Goal: Information Seeking & Learning: Learn about a topic

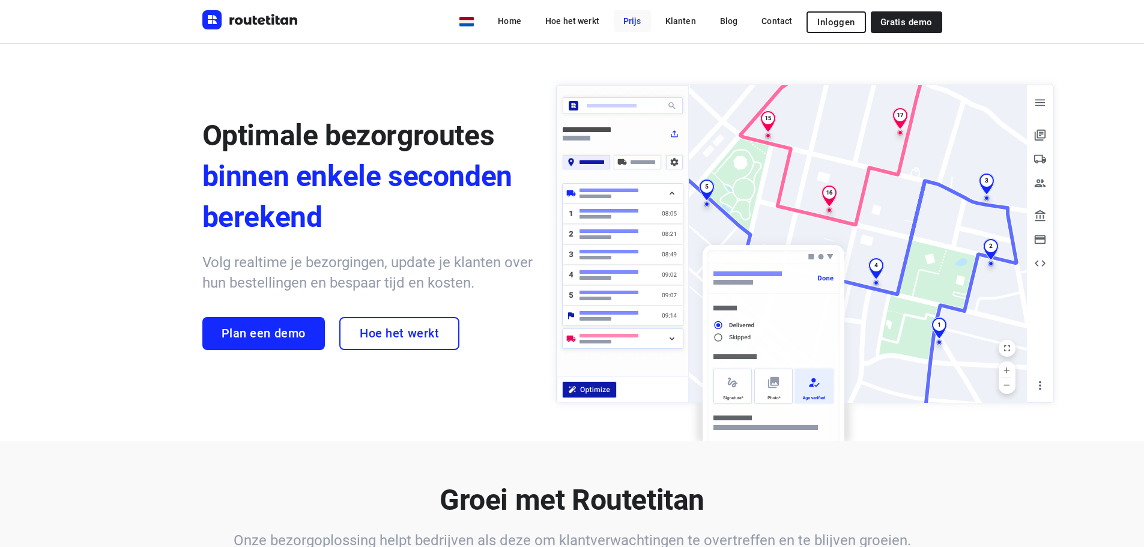
click at [640, 23] on link "Prijs" at bounding box center [632, 21] width 37 height 22
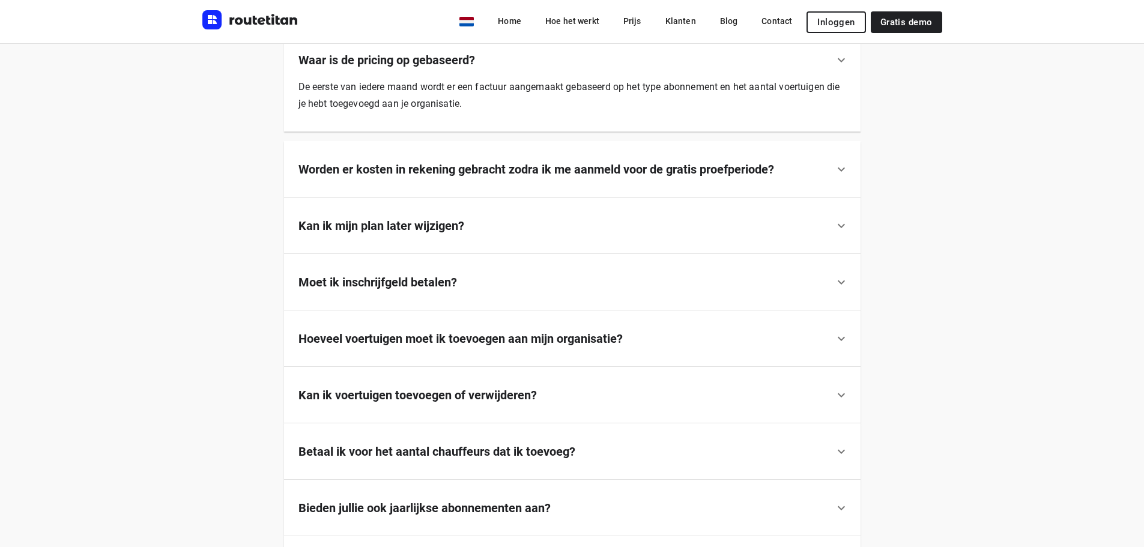
scroll to position [771, 0]
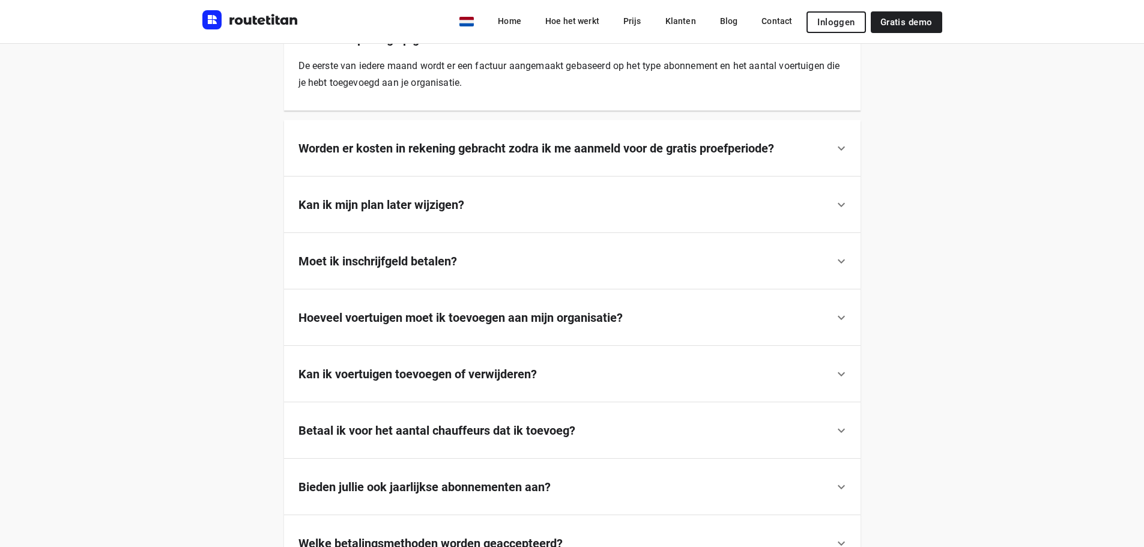
click at [489, 314] on b "Hoeveel voertuigen moet ik toevoegen aan mijn organisatie?" at bounding box center [461, 318] width 324 height 14
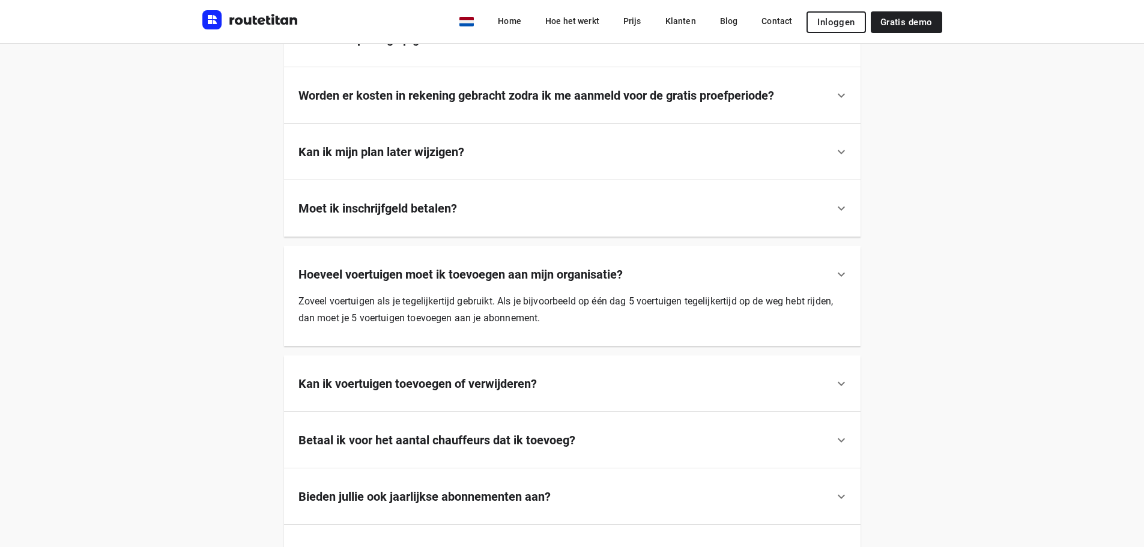
click at [460, 272] on b "Hoeveel voertuigen moet ik toevoegen aan mijn organisatie?" at bounding box center [461, 274] width 324 height 14
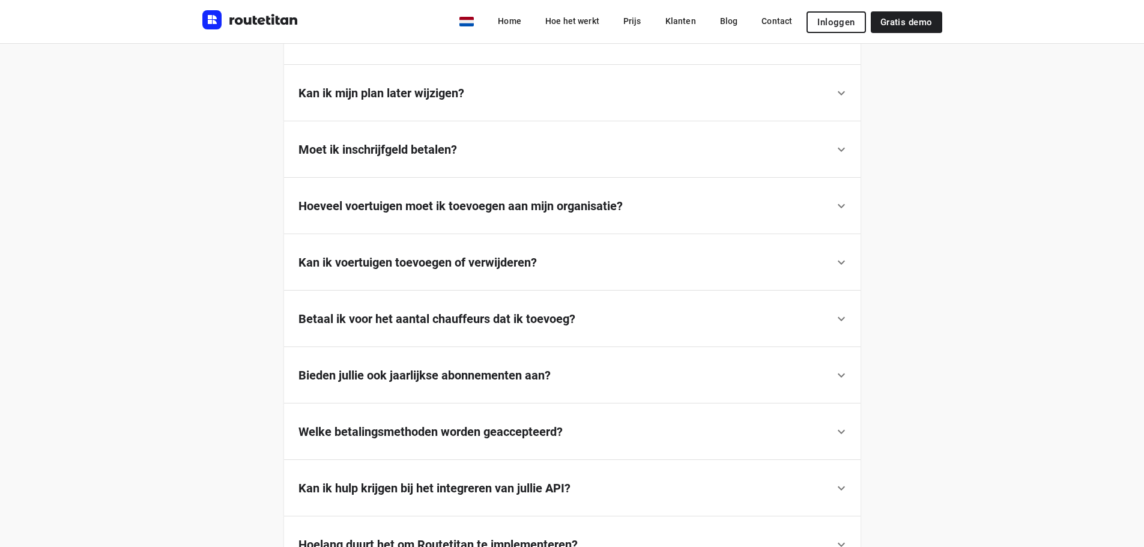
scroll to position [831, 0]
click at [455, 314] on b "Betaal ik voor het aantal chauffeurs dat ik toevoeg?" at bounding box center [437, 318] width 277 height 14
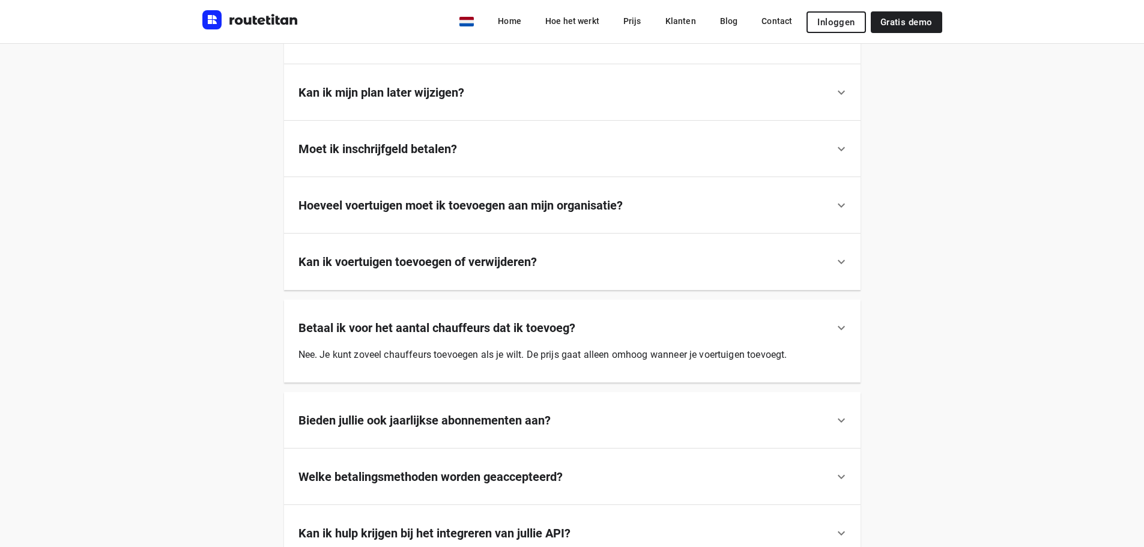
click at [447, 322] on b "Betaal ik voor het aantal chauffeurs dat ik toevoeg?" at bounding box center [437, 328] width 277 height 14
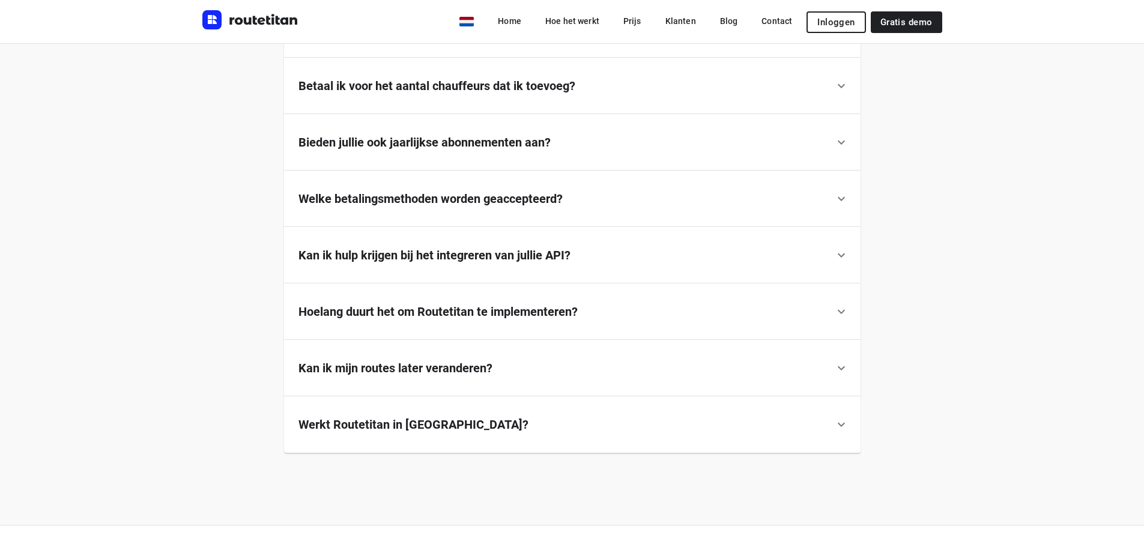
scroll to position [1072, 0]
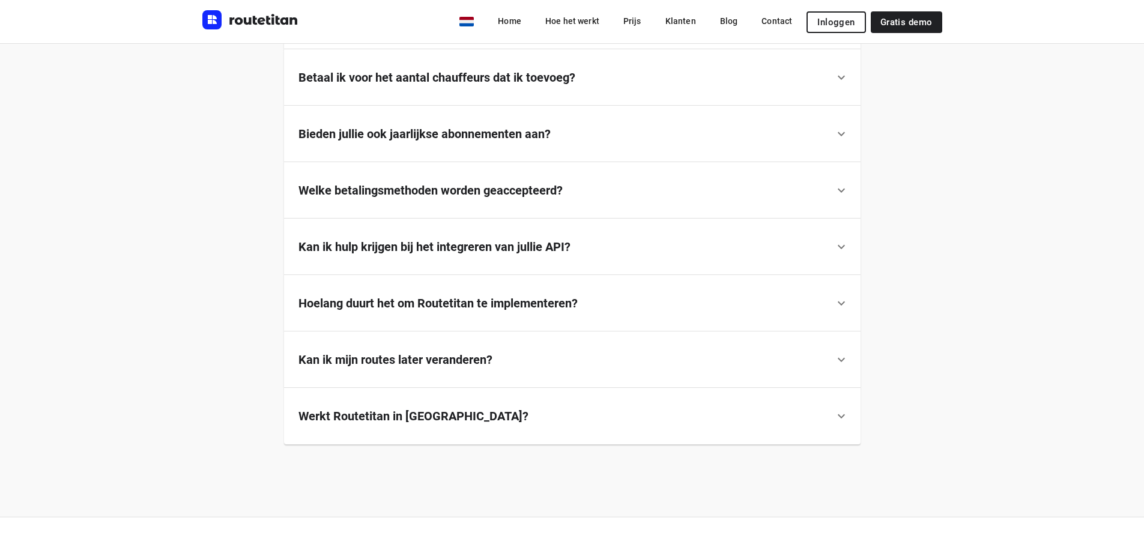
click at [466, 249] on b "Kan ik hulp krijgen bij het integreren van jullie API?" at bounding box center [435, 247] width 272 height 14
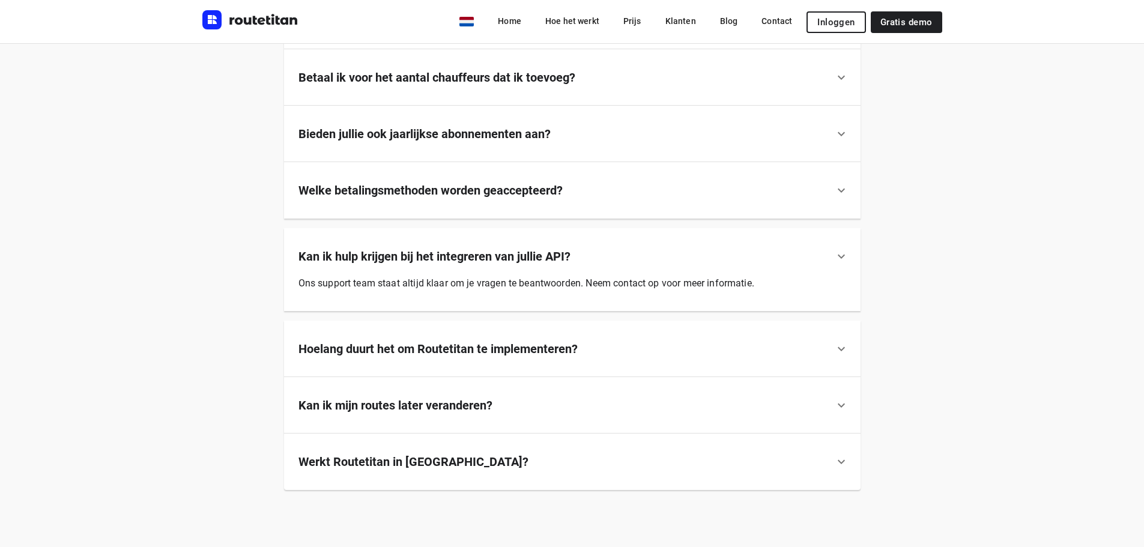
click at [468, 249] on h6 "Kan ik hulp krijgen bij het integreren van jullie API?" at bounding box center [435, 257] width 272 height 18
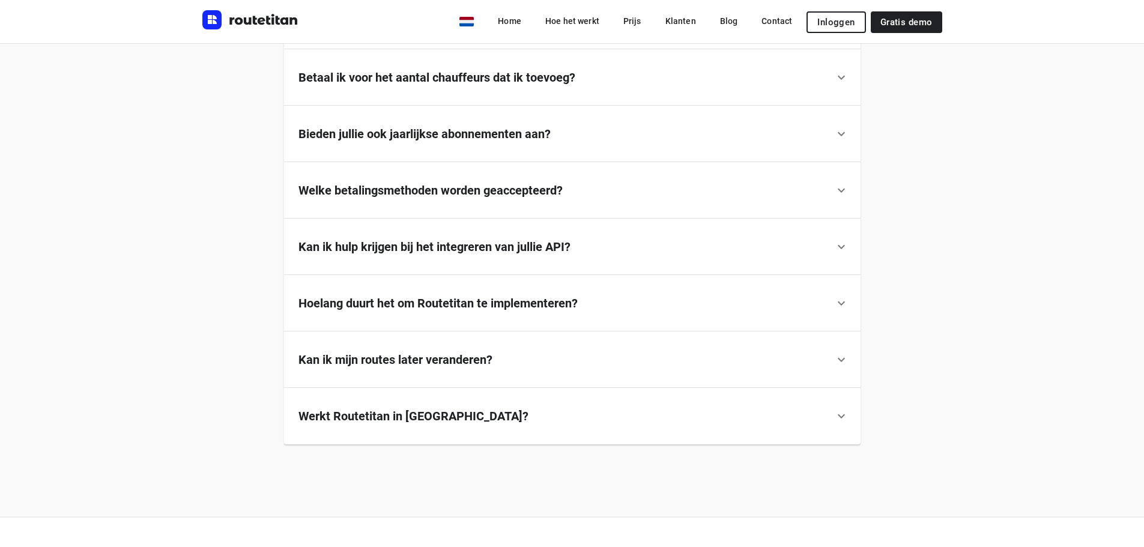
click at [412, 410] on b "Werkt Routetitan in [GEOGRAPHIC_DATA]?" at bounding box center [414, 416] width 230 height 14
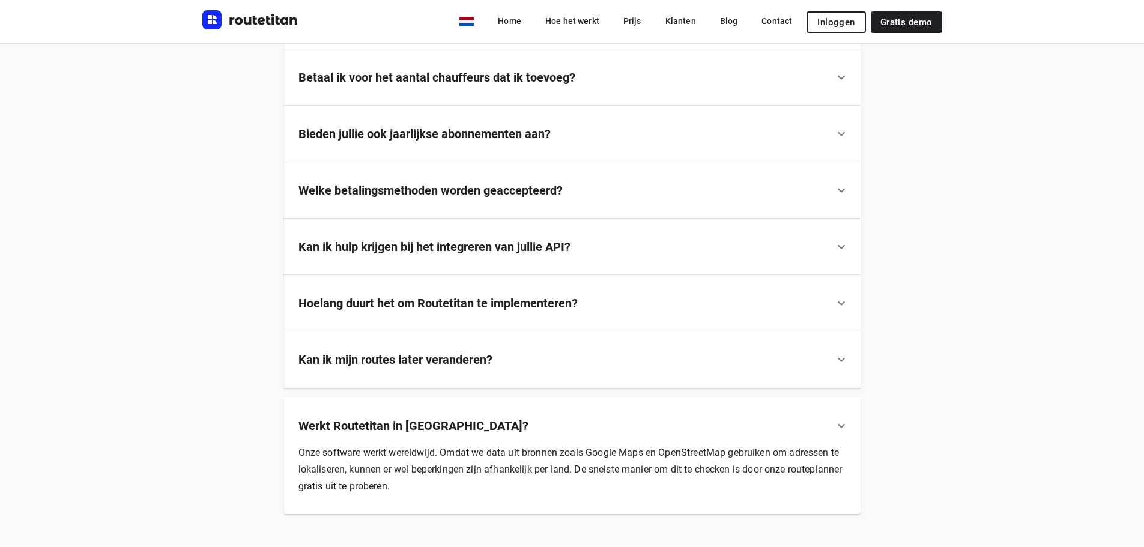
click at [411, 413] on div "Werkt Routetitan in [GEOGRAPHIC_DATA]?" at bounding box center [572, 416] width 577 height 37
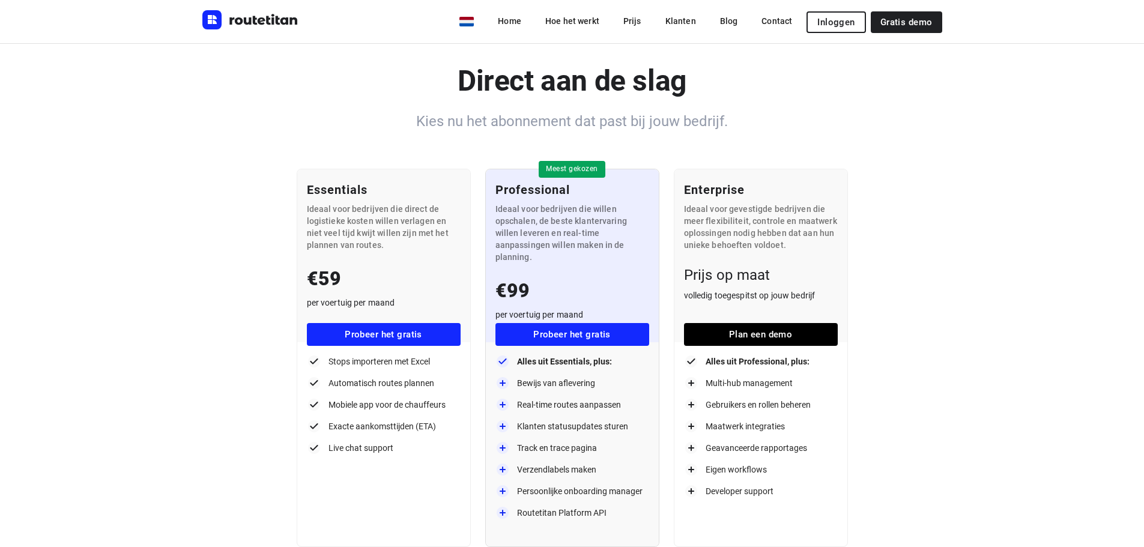
scroll to position [0, 0]
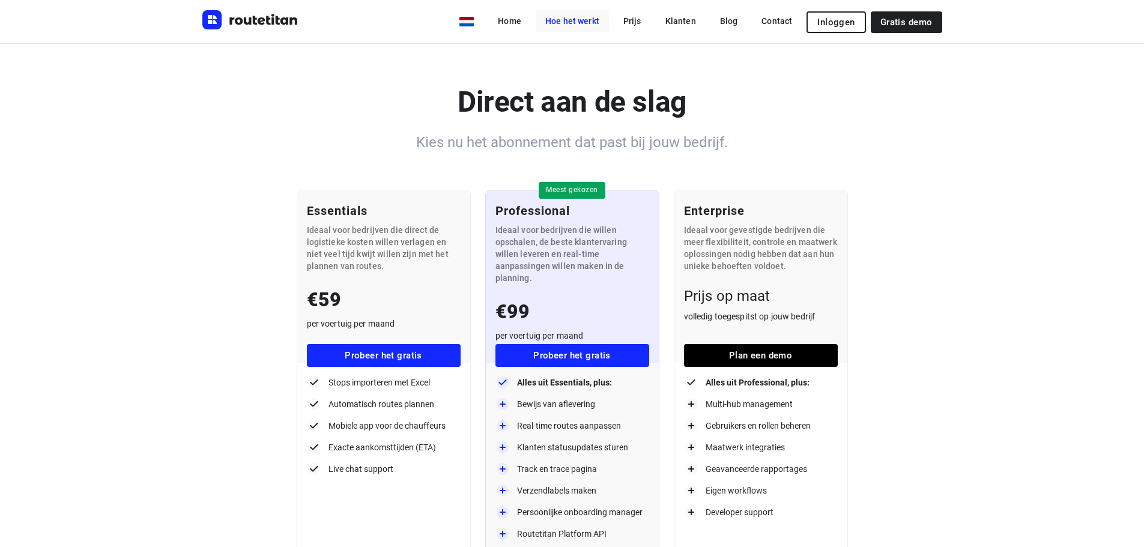
click at [577, 19] on link "Hoe het werkt" at bounding box center [572, 21] width 73 height 22
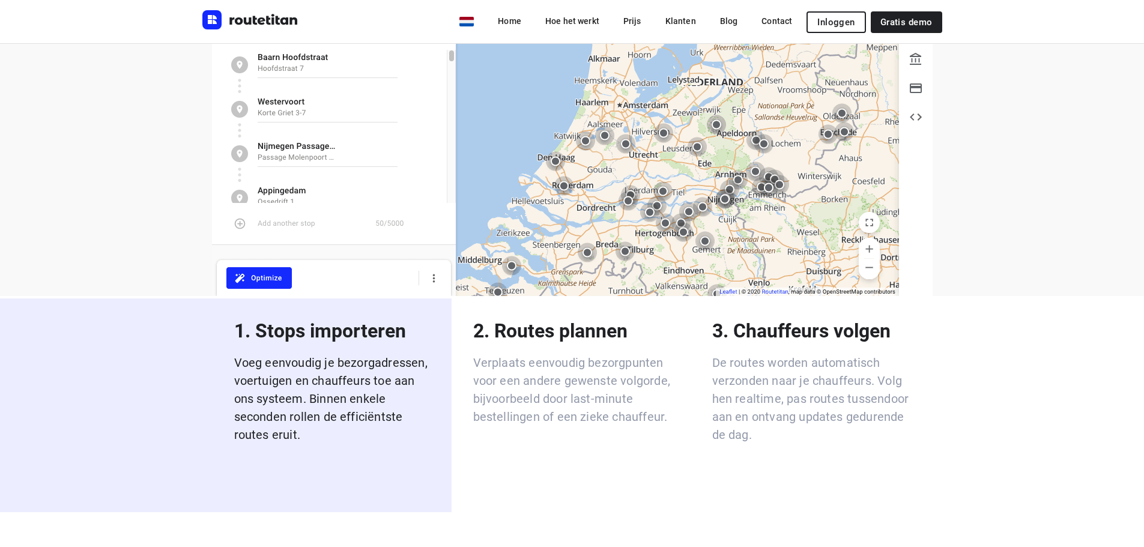
scroll to position [1832, 0]
click at [783, 408] on p "De routes worden automatisch verzonden naar je chauffeurs. Volg hen realtime, p…" at bounding box center [811, 398] width 198 height 90
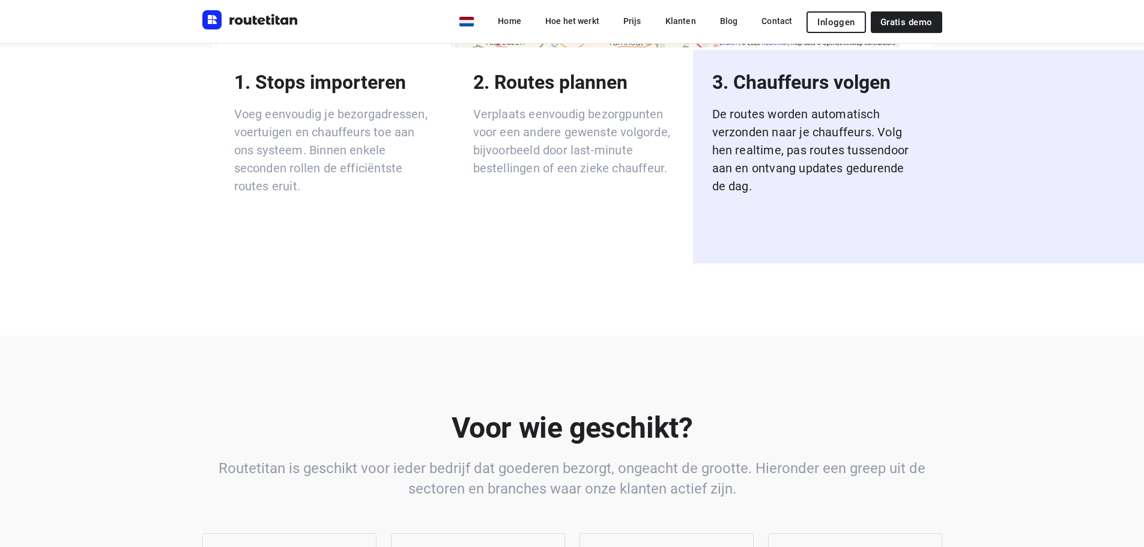
scroll to position [1952, 0]
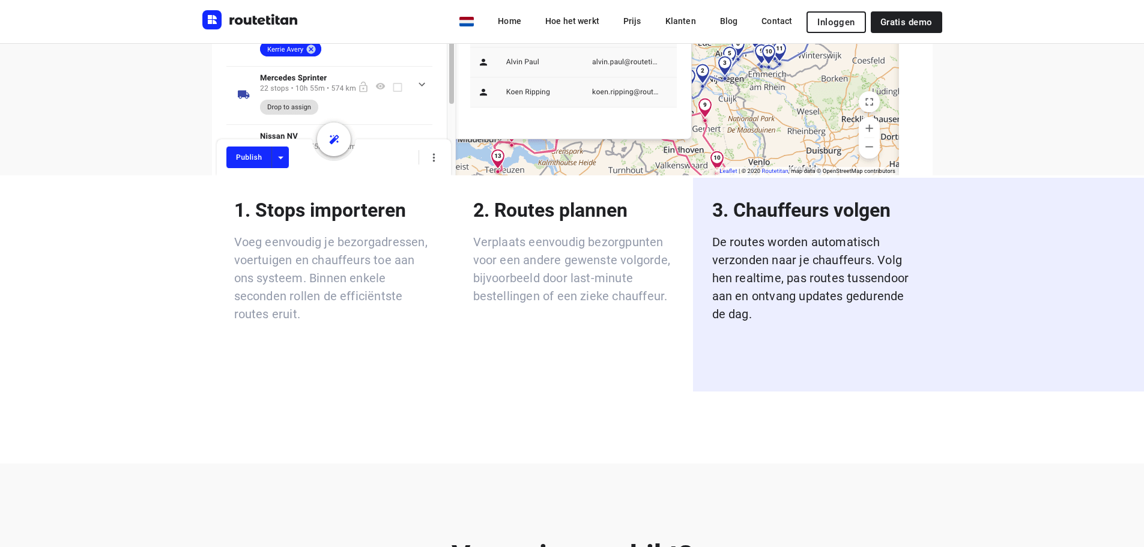
click at [807, 233] on p "De routes worden automatisch verzonden naar je chauffeurs. Volg hen realtime, p…" at bounding box center [811, 278] width 198 height 90
click at [793, 197] on p "3. Chauffeurs volgen" at bounding box center [811, 210] width 198 height 26
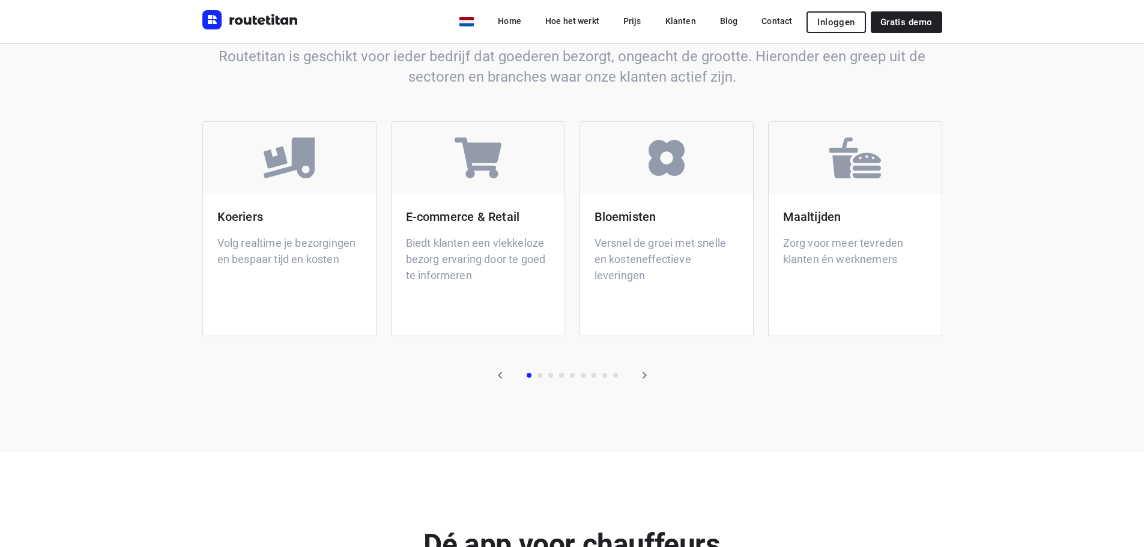
scroll to position [2493, 0]
click at [648, 368] on icon "button" at bounding box center [644, 375] width 14 height 14
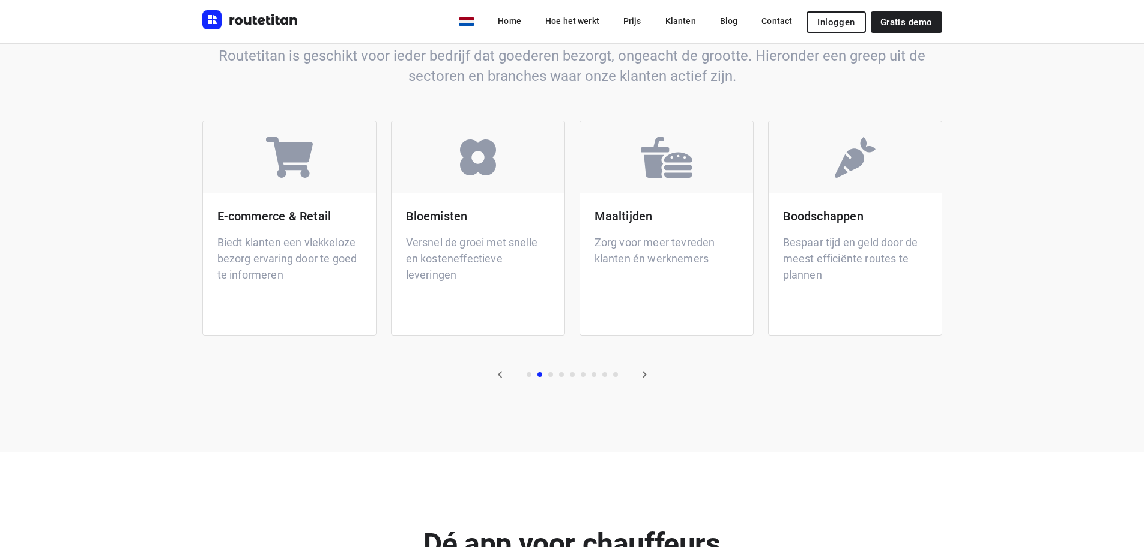
click at [648, 368] on icon "button" at bounding box center [644, 375] width 14 height 14
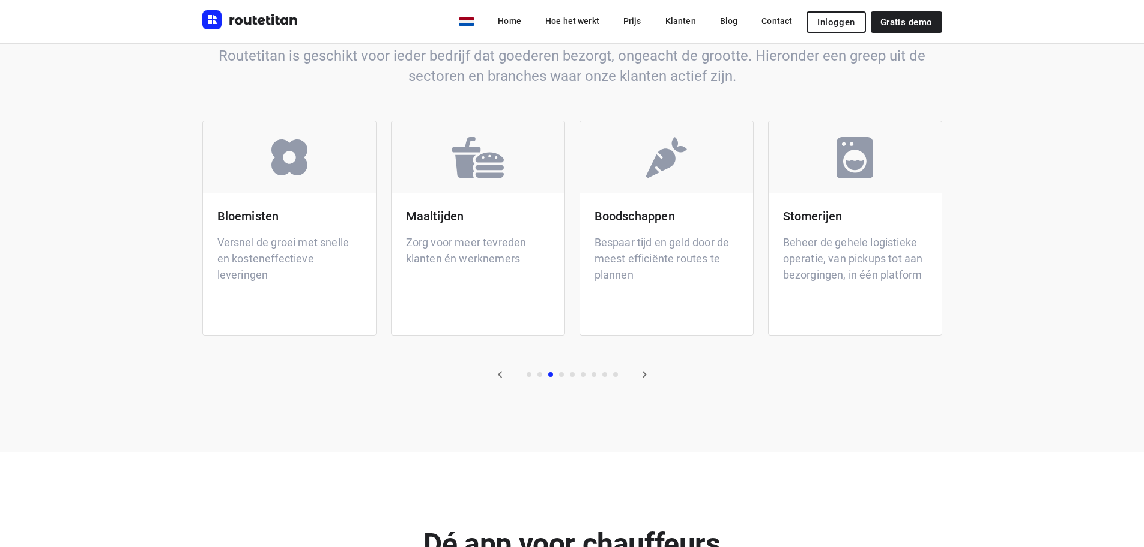
click at [648, 368] on icon "button" at bounding box center [644, 375] width 14 height 14
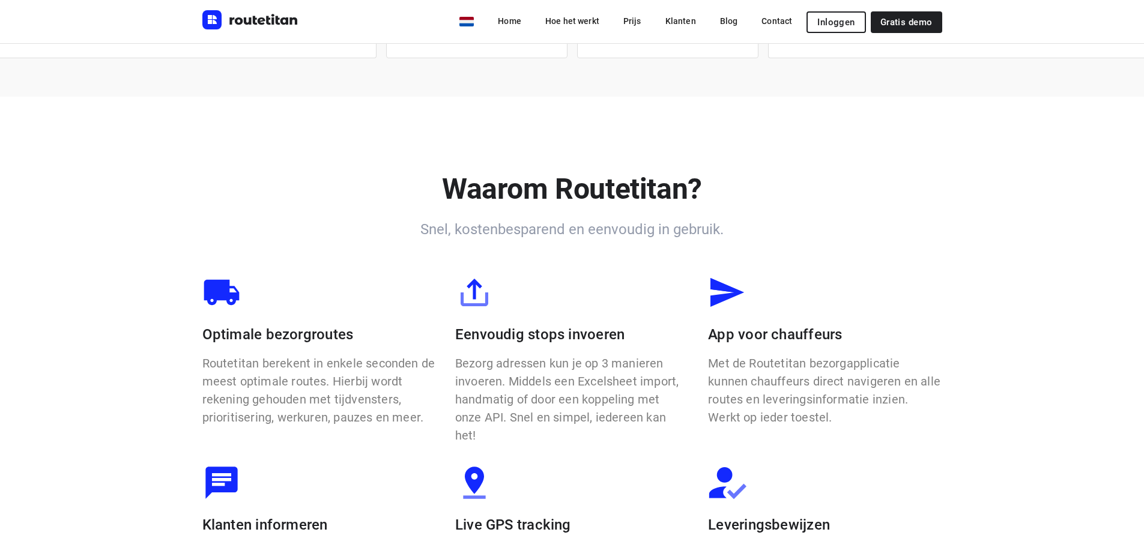
scroll to position [657, 0]
click at [480, 292] on img at bounding box center [474, 292] width 38 height 38
click at [497, 362] on p "Bezorg adressen kun je op 3 manieren invoeren. Middels een Excelsheet import, h…" at bounding box center [572, 399] width 234 height 90
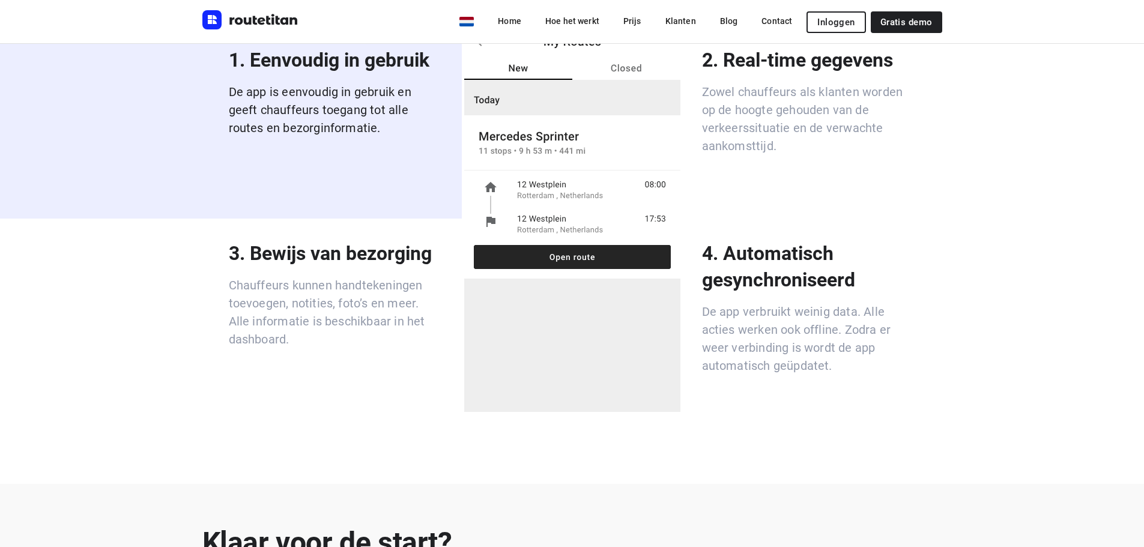
scroll to position [3094, 0]
click at [291, 276] on p "Chauffeurs kunnen handtekeningen toevoegen, notities, foto’s en meer. Alle info…" at bounding box center [336, 312] width 214 height 72
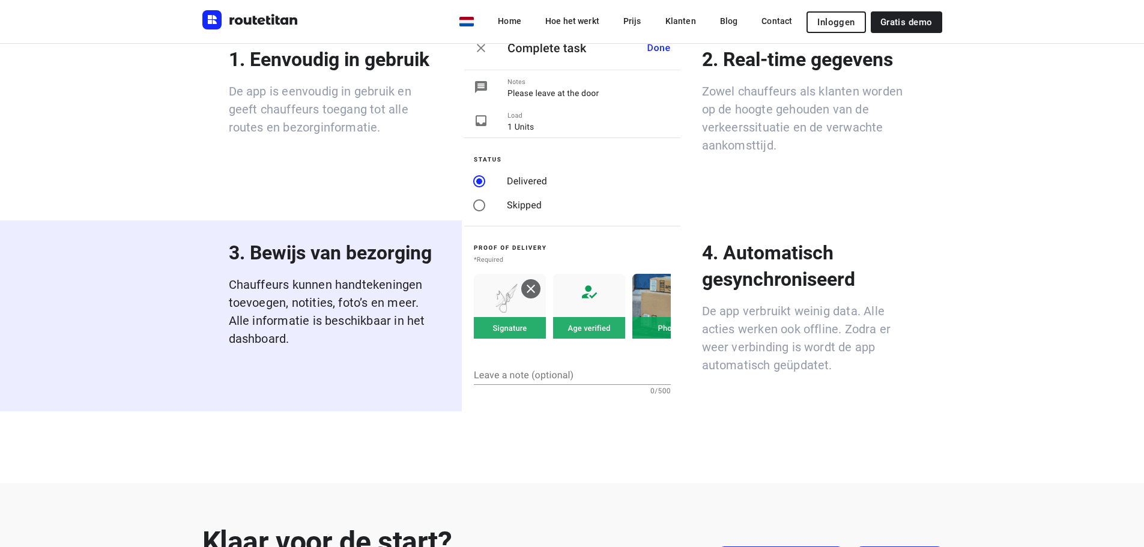
click at [570, 256] on img at bounding box center [572, 219] width 216 height 384
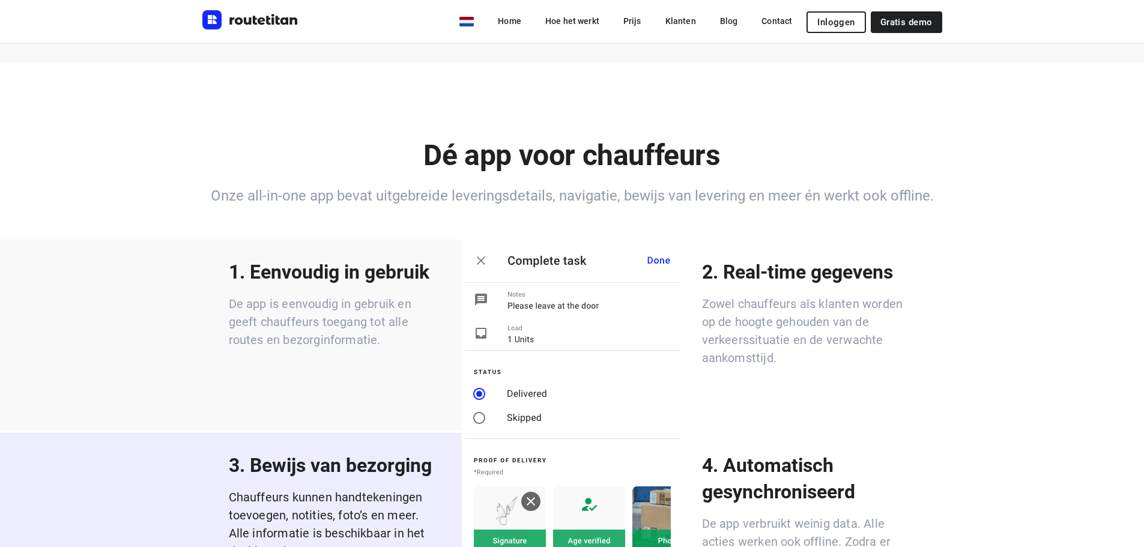
click at [386, 296] on p "De app is eenvoudig in gebruik en geeft chauffeurs toegang tot alle routes en b…" at bounding box center [336, 322] width 214 height 54
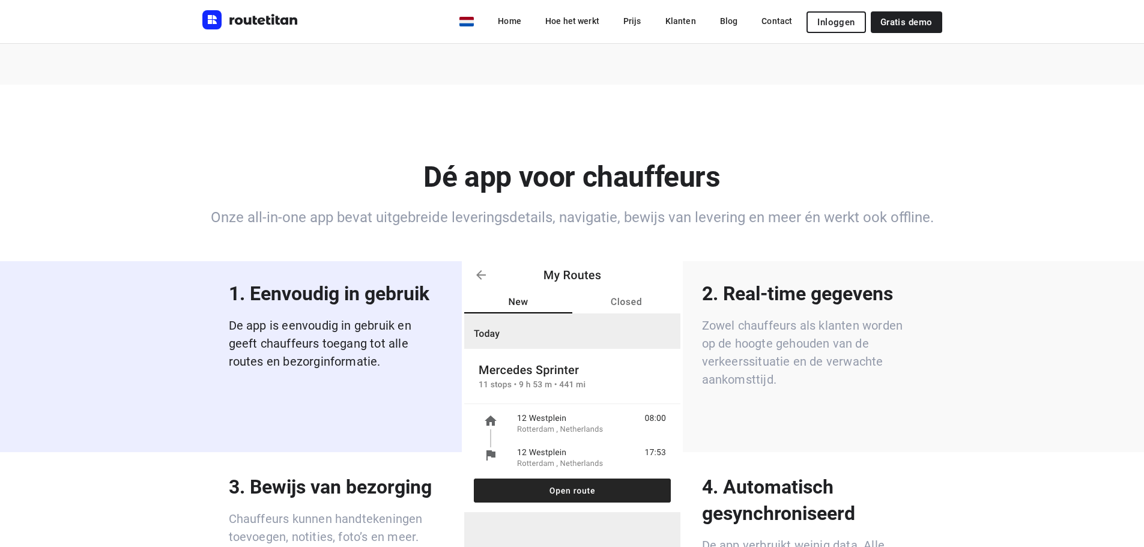
click at [827, 317] on p "Zowel chauffeurs als klanten worden op de hoogte gehouden van de verkeerssituat…" at bounding box center [809, 353] width 214 height 72
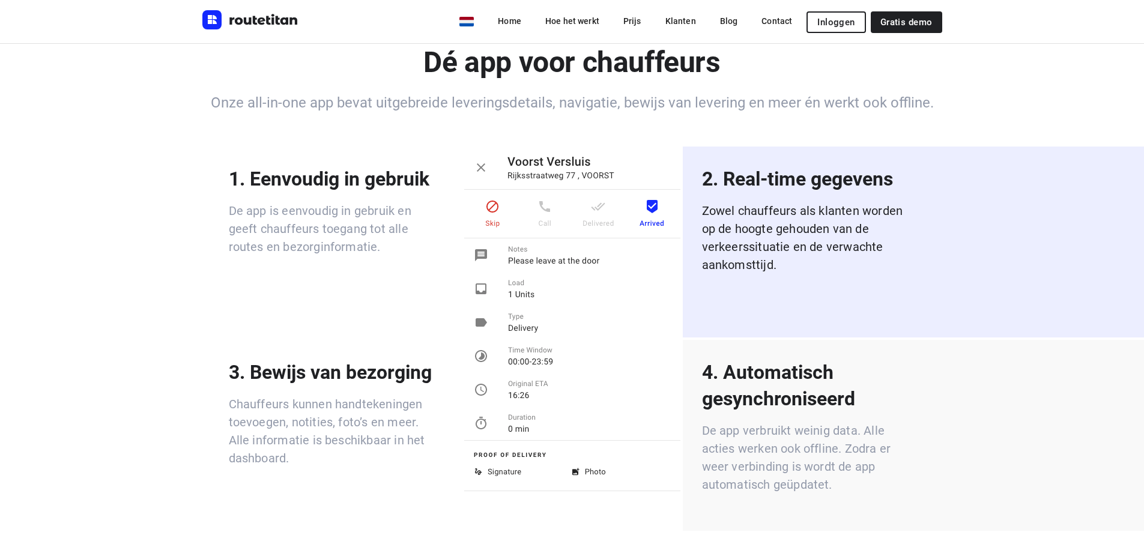
scroll to position [2976, 0]
click at [815, 421] on p "De app verbruikt weinig data. Alle acties werken ook offline. Zodra er weer ver…" at bounding box center [809, 457] width 214 height 72
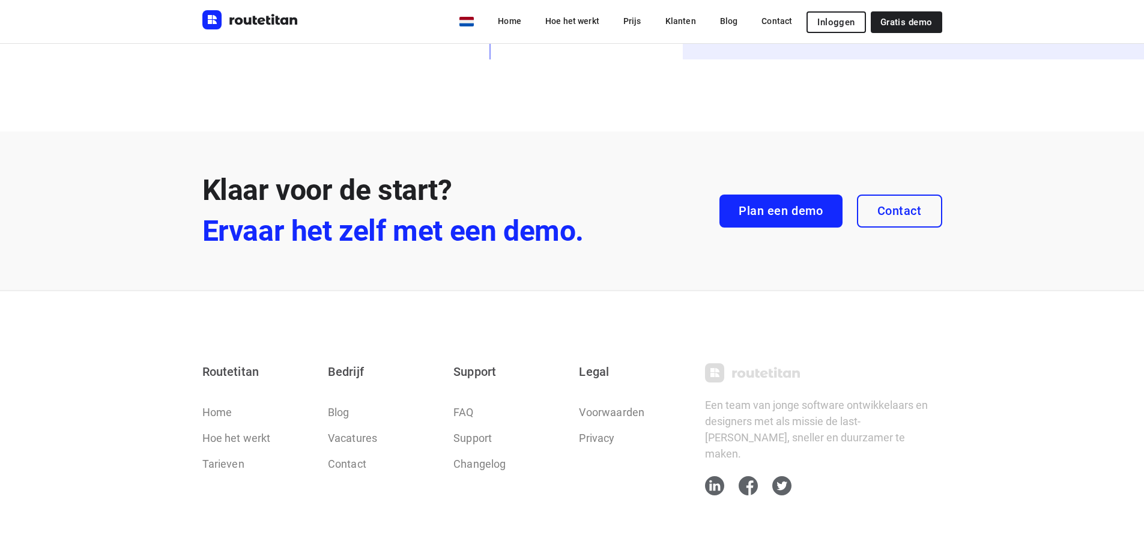
scroll to position [3462, 0]
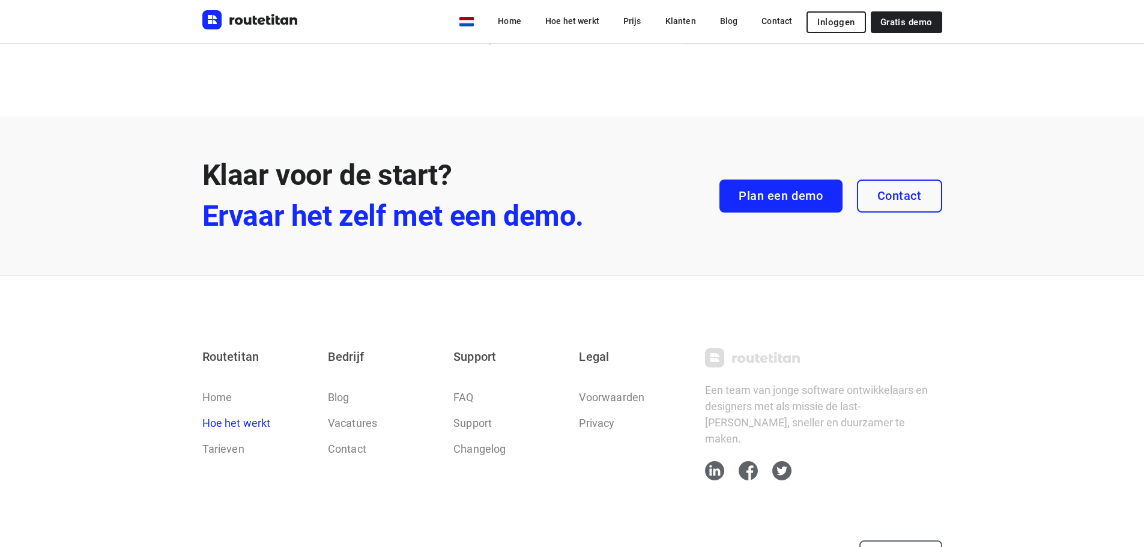
click at [228, 415] on link "Hoe het werkt" at bounding box center [236, 423] width 68 height 16
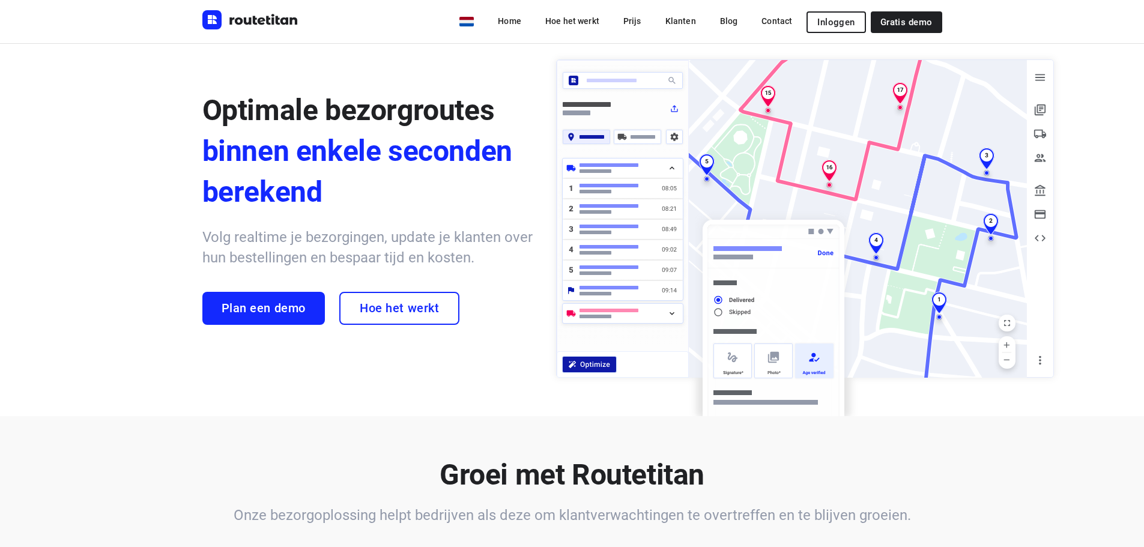
scroll to position [0, 0]
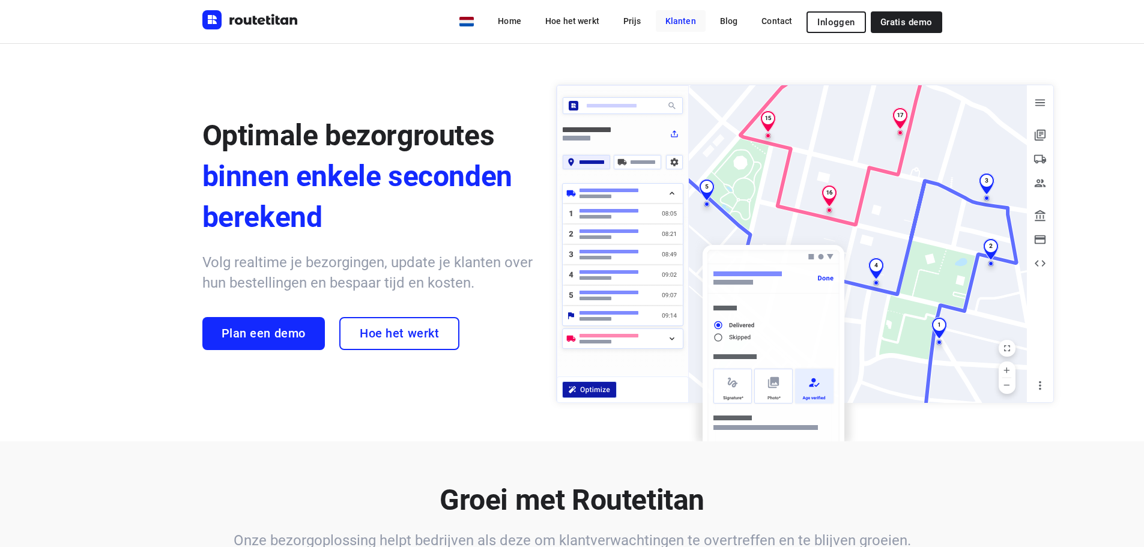
click at [691, 18] on link "Klanten" at bounding box center [681, 21] width 50 height 22
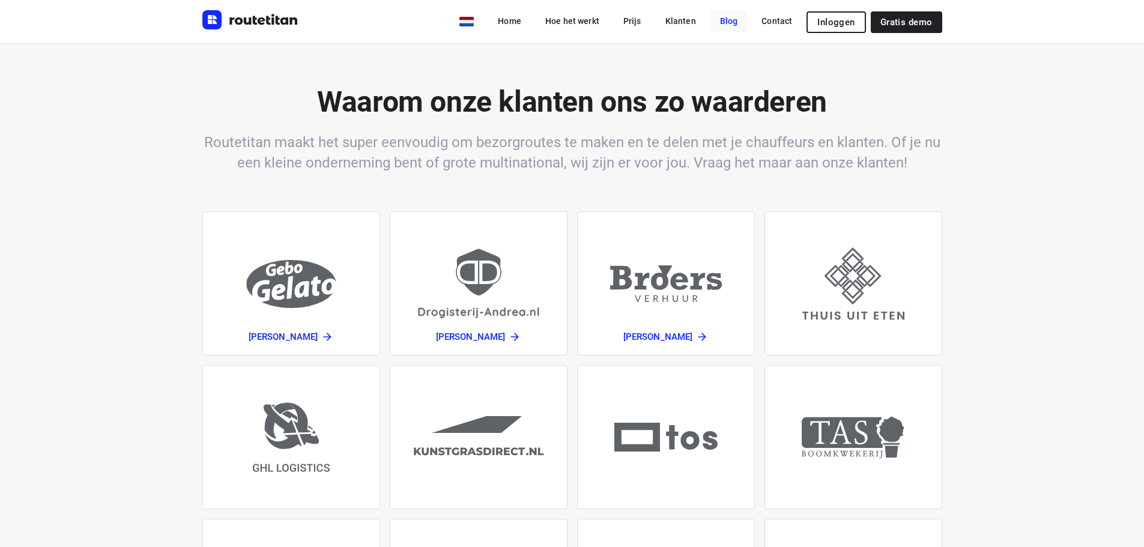
click at [731, 24] on link "Blog" at bounding box center [729, 21] width 37 height 22
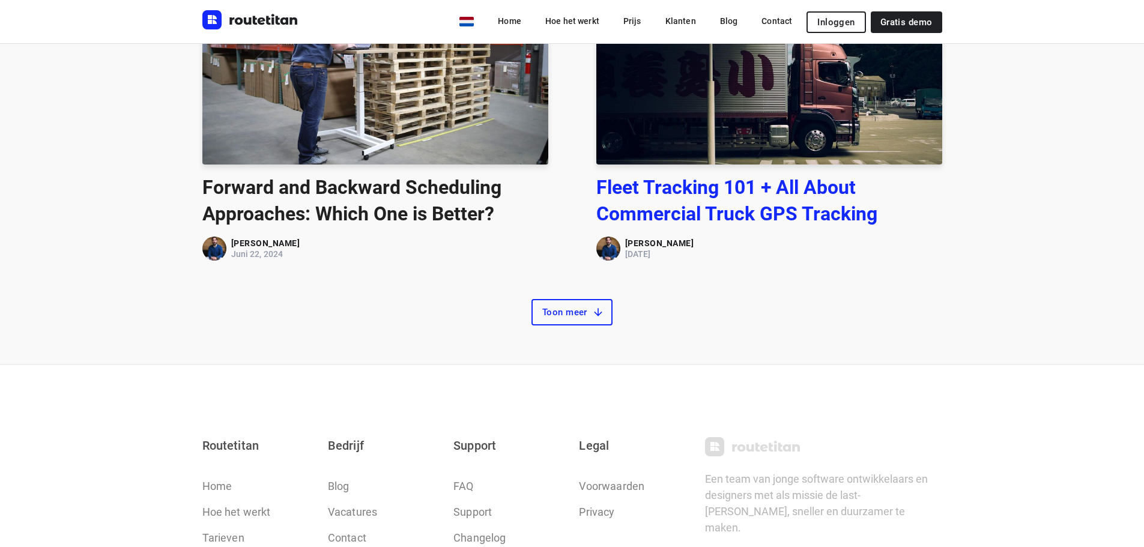
scroll to position [600, 0]
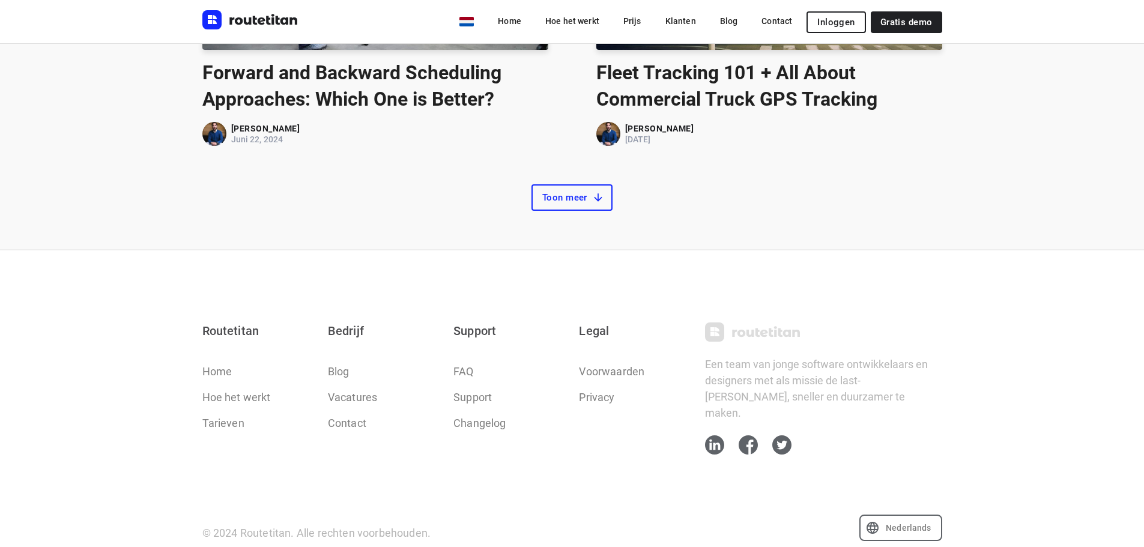
click at [570, 192] on span "Toon meer" at bounding box center [571, 198] width 59 height 12
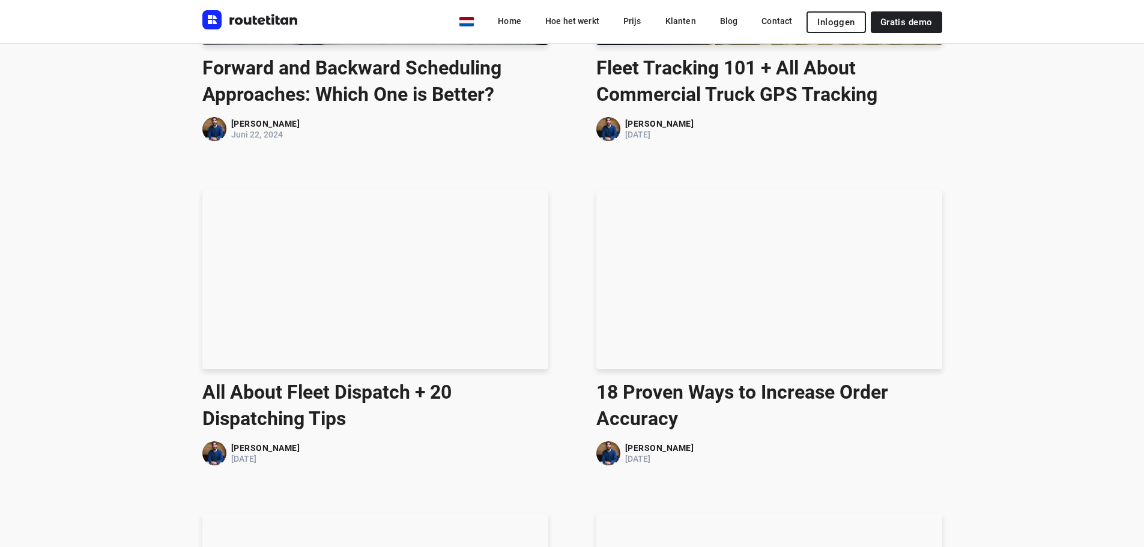
scroll to position [720, 0]
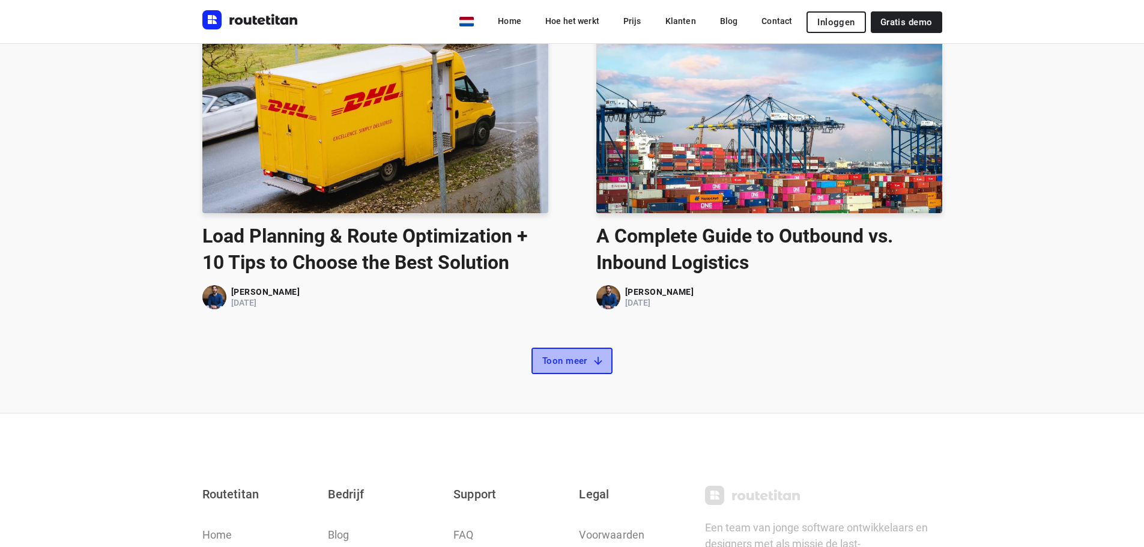
click at [568, 362] on span "Toon meer" at bounding box center [571, 361] width 59 height 12
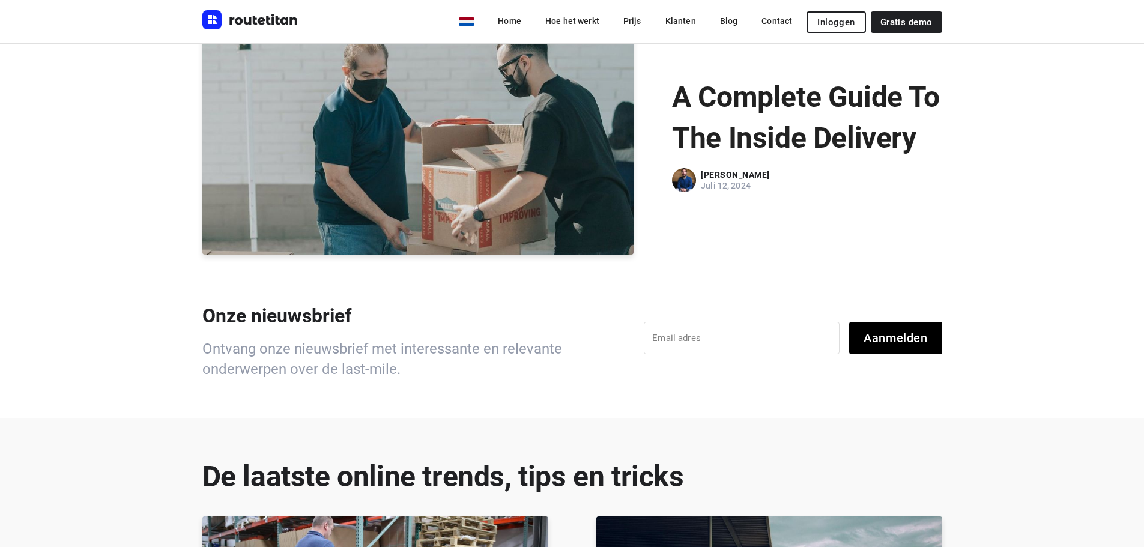
scroll to position [0, 0]
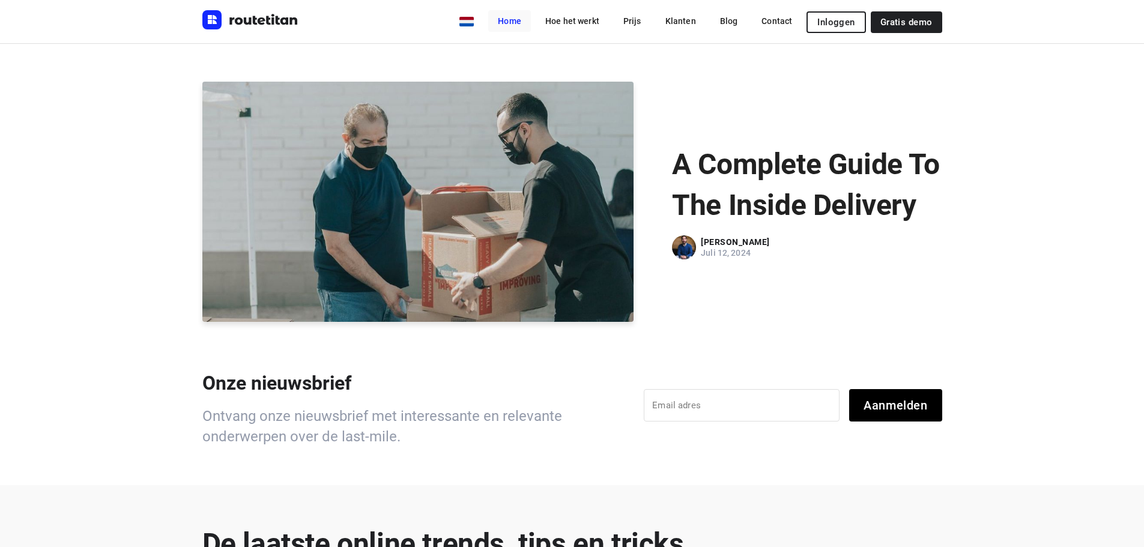
click at [508, 17] on link "Home" at bounding box center [509, 21] width 43 height 22
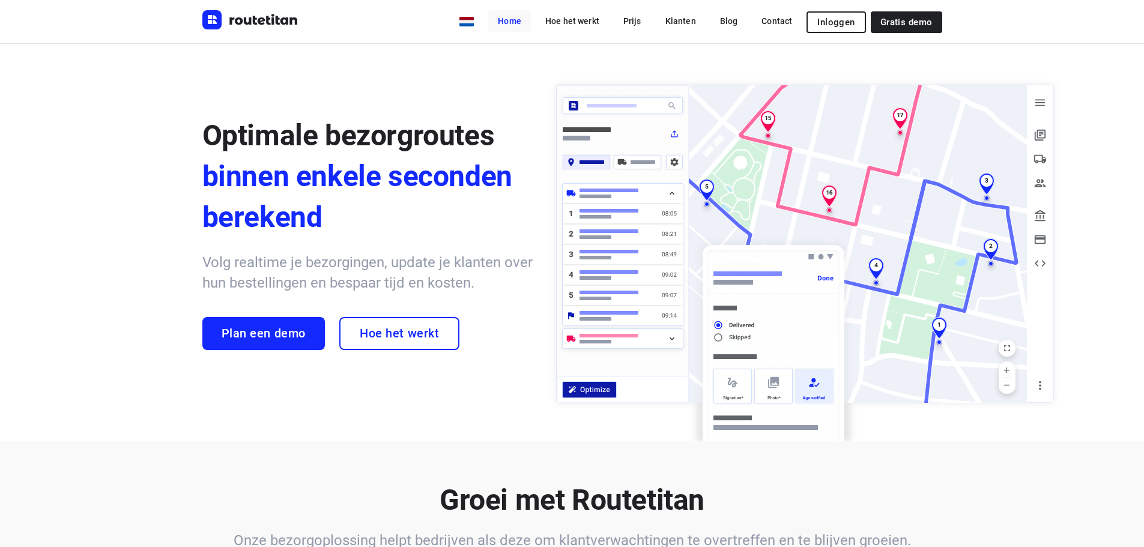
click at [515, 23] on link "Home" at bounding box center [509, 21] width 43 height 22
click at [276, 23] on img "Routetitan" at bounding box center [250, 19] width 96 height 19
click at [1045, 158] on img at bounding box center [805, 259] width 512 height 365
click at [690, 21] on link "Klanten" at bounding box center [681, 21] width 50 height 22
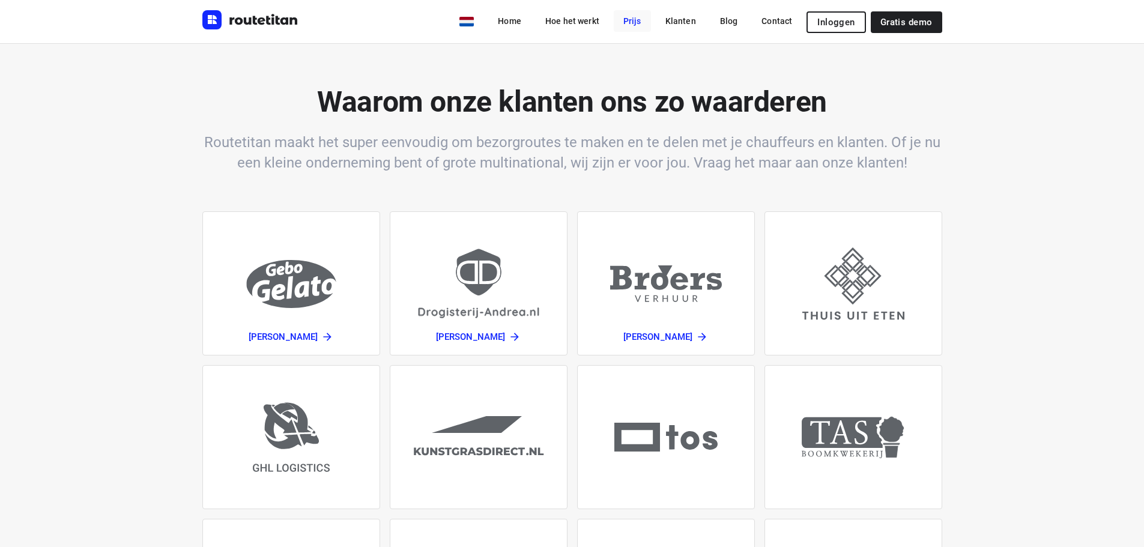
click at [637, 23] on link "Prijs" at bounding box center [632, 21] width 37 height 22
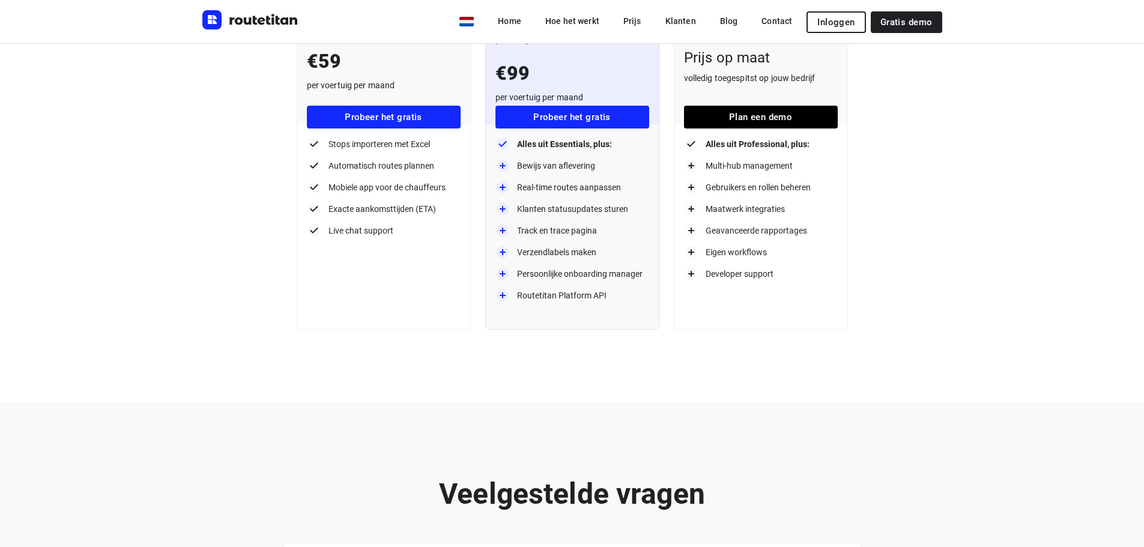
scroll to position [239, 0]
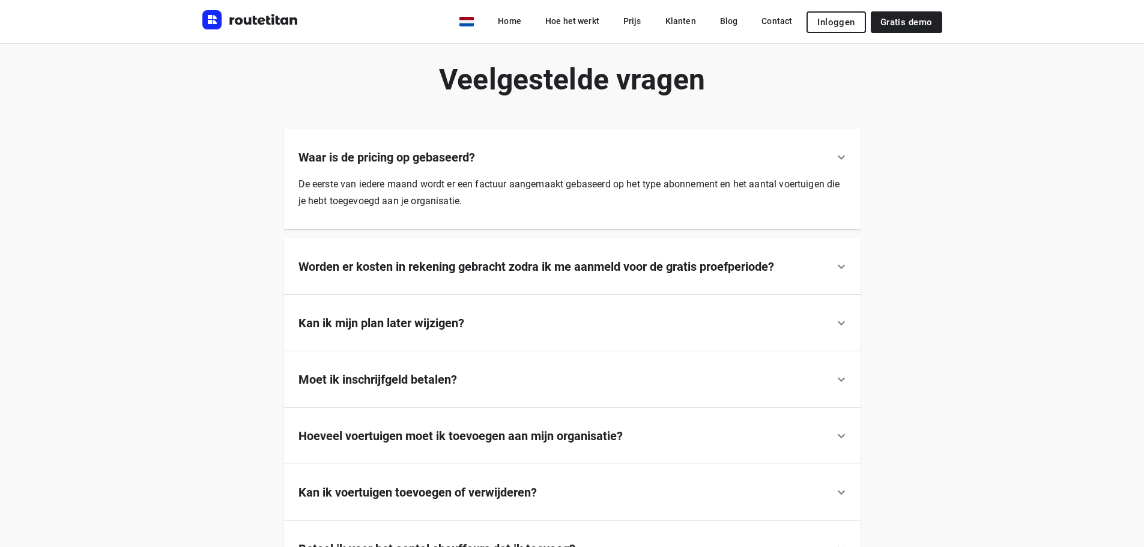
click at [591, 262] on b "Worden er kosten in rekening gebracht zodra ik me aanmeld voor de gratis proefp…" at bounding box center [537, 267] width 476 height 14
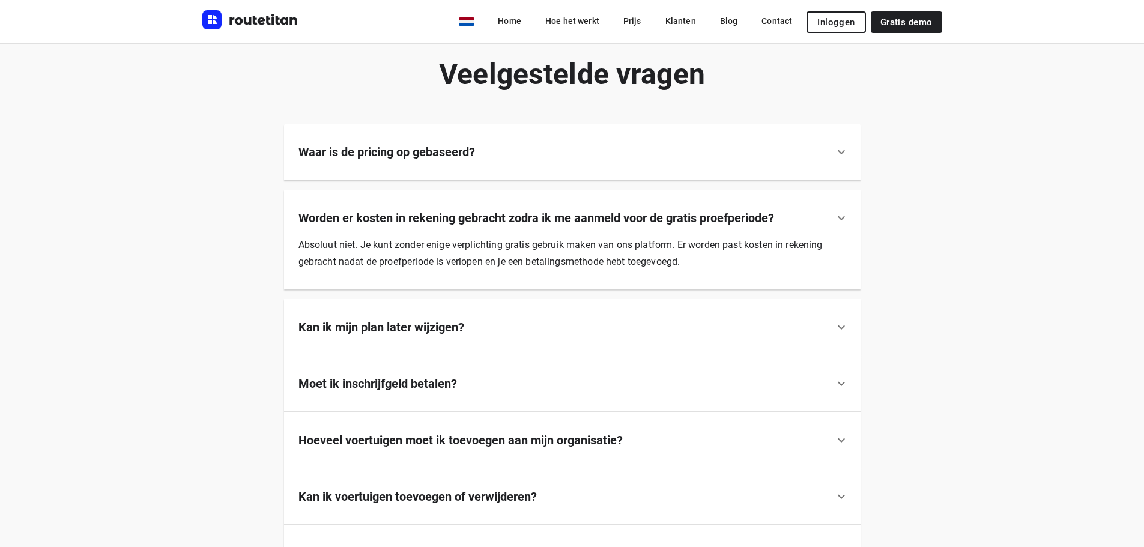
scroll to position [659, 0]
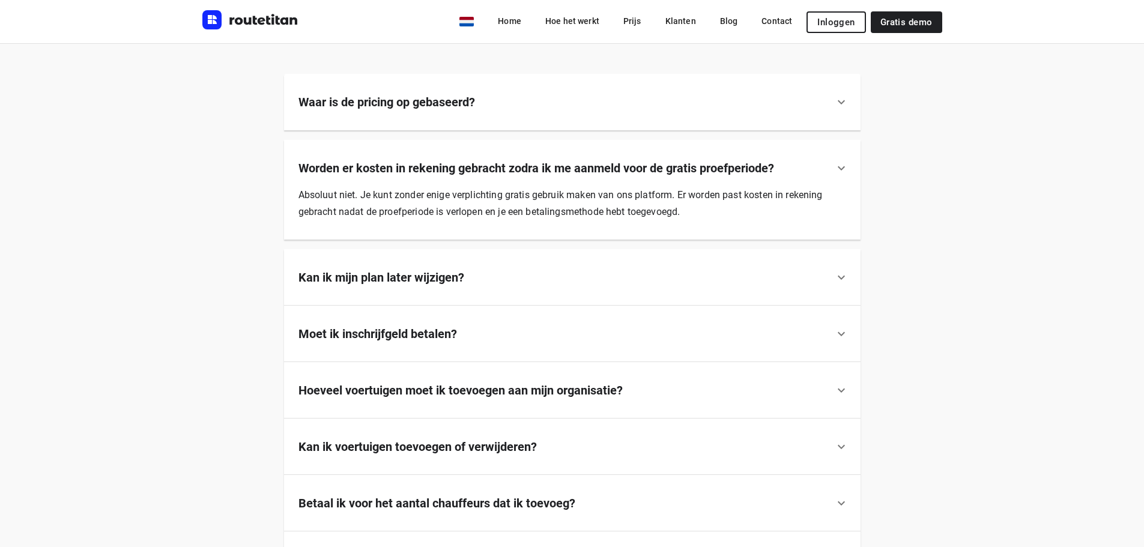
click at [456, 287] on div "Kan ik mijn plan later wijzigen?" at bounding box center [572, 277] width 577 height 56
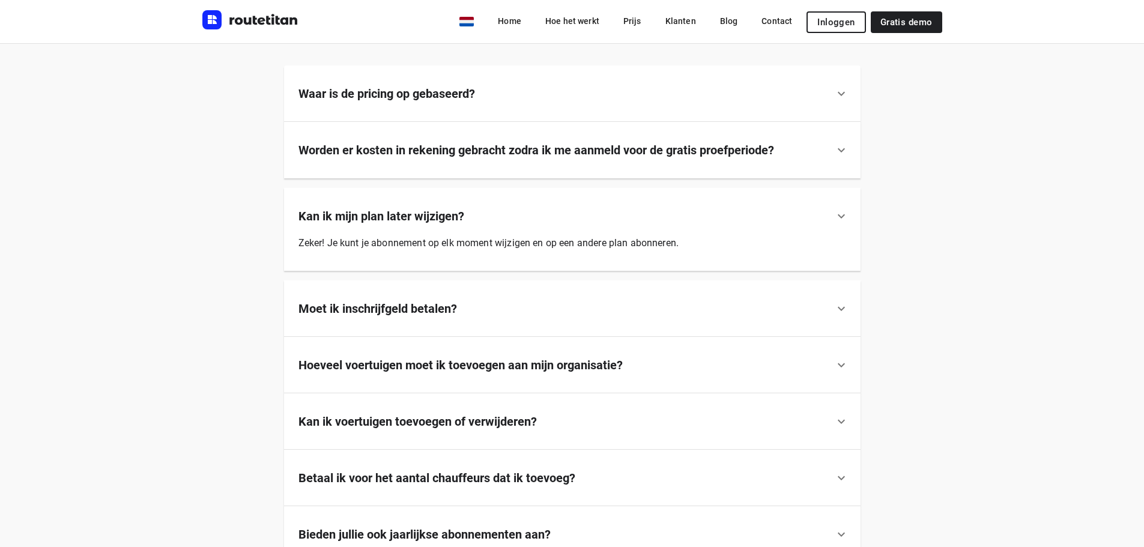
click at [449, 226] on div "Zeker! Je kunt je abonnement op elk moment wijzigen en op een andere plan abonn…" at bounding box center [572, 238] width 577 height 26
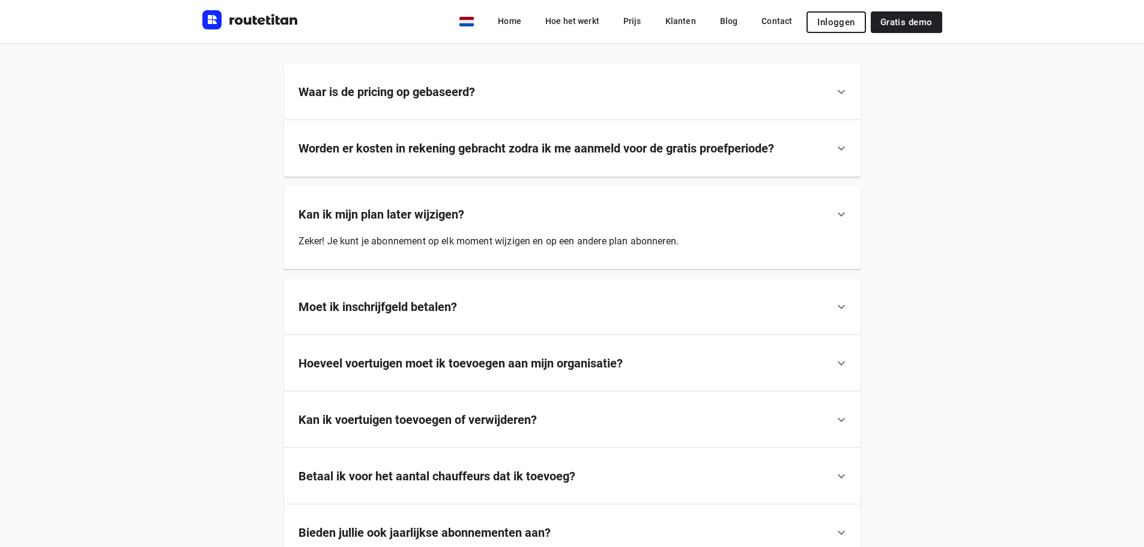
click at [466, 296] on div "Moet ik inschrijfgeld betalen?" at bounding box center [572, 307] width 577 height 56
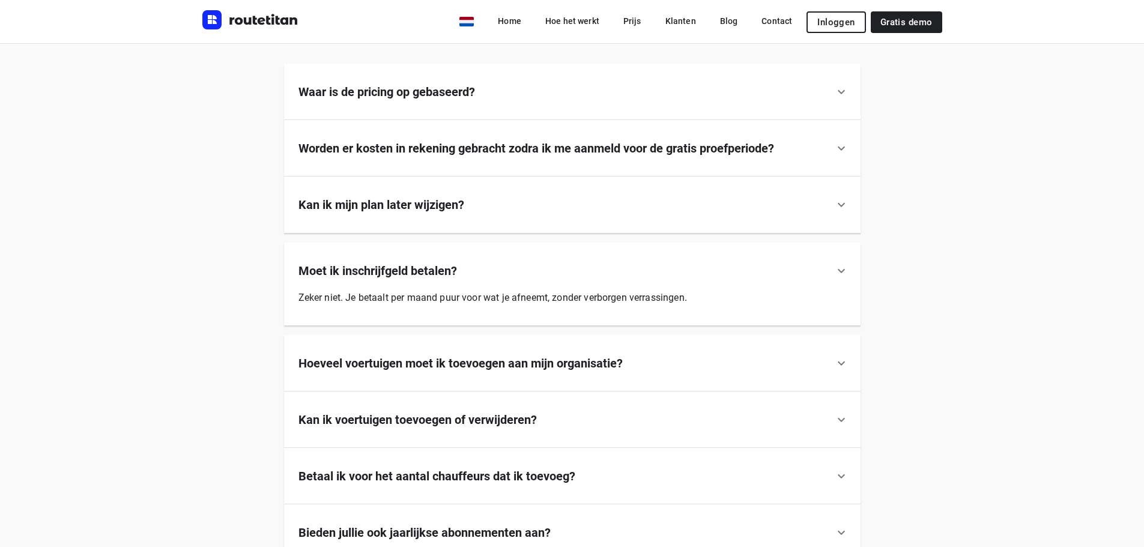
click at [427, 276] on b "Moet ik inschrijfgeld betalen?" at bounding box center [378, 271] width 159 height 14
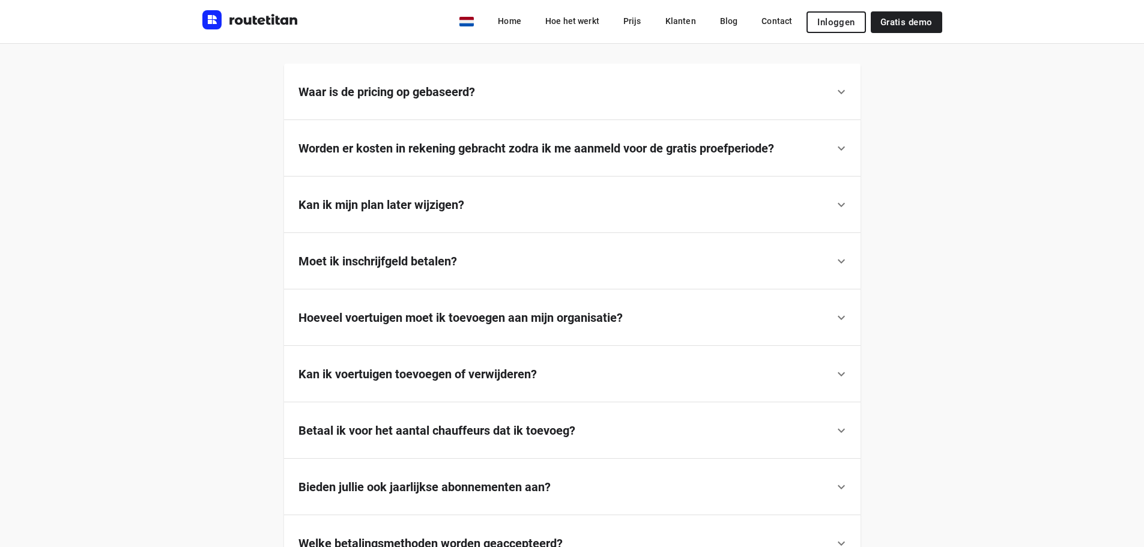
click at [454, 317] on b "Hoeveel voertuigen moet ik toevoegen aan mijn organisatie?" at bounding box center [461, 318] width 324 height 14
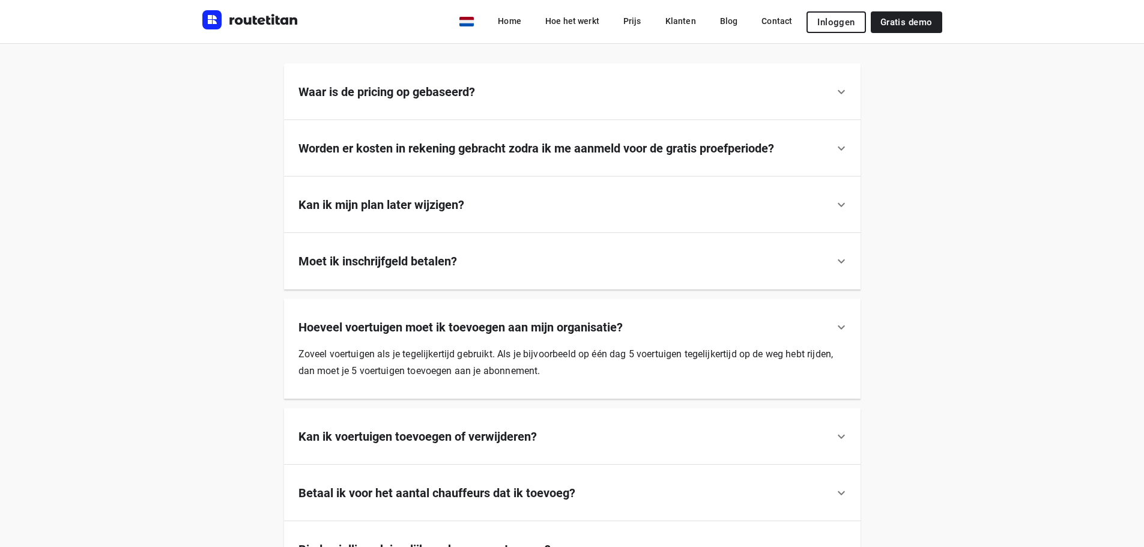
click at [454, 317] on div "Hoeveel voertuigen moet ik toevoegen aan mijn organisatie?" at bounding box center [572, 317] width 577 height 37
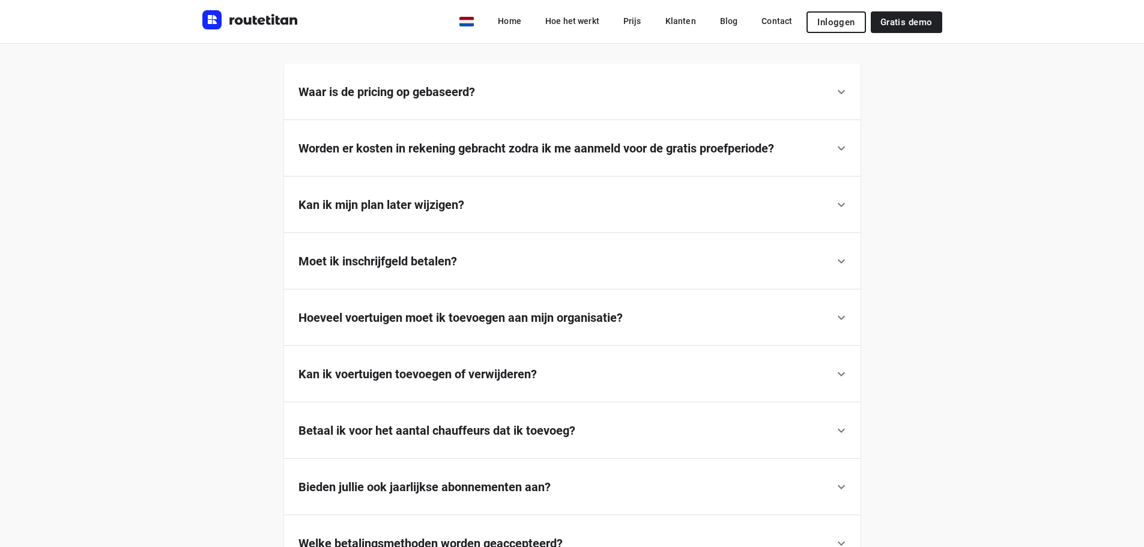
click at [454, 371] on b "Kan ik voertuigen toevoegen of verwijderen?" at bounding box center [418, 374] width 239 height 14
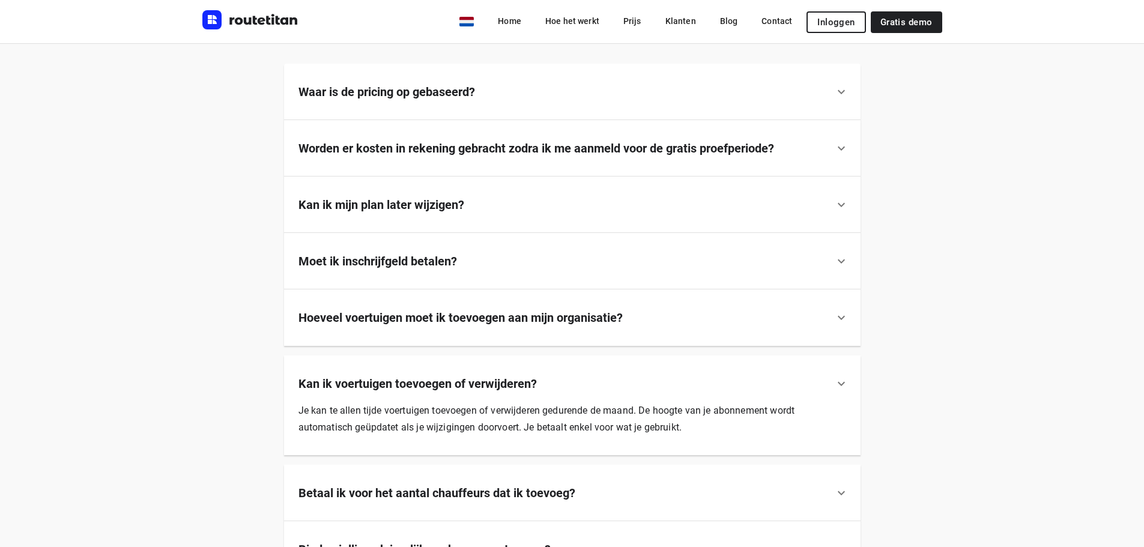
click at [450, 378] on b "Kan ik voertuigen toevoegen of verwijderen?" at bounding box center [418, 384] width 239 height 14
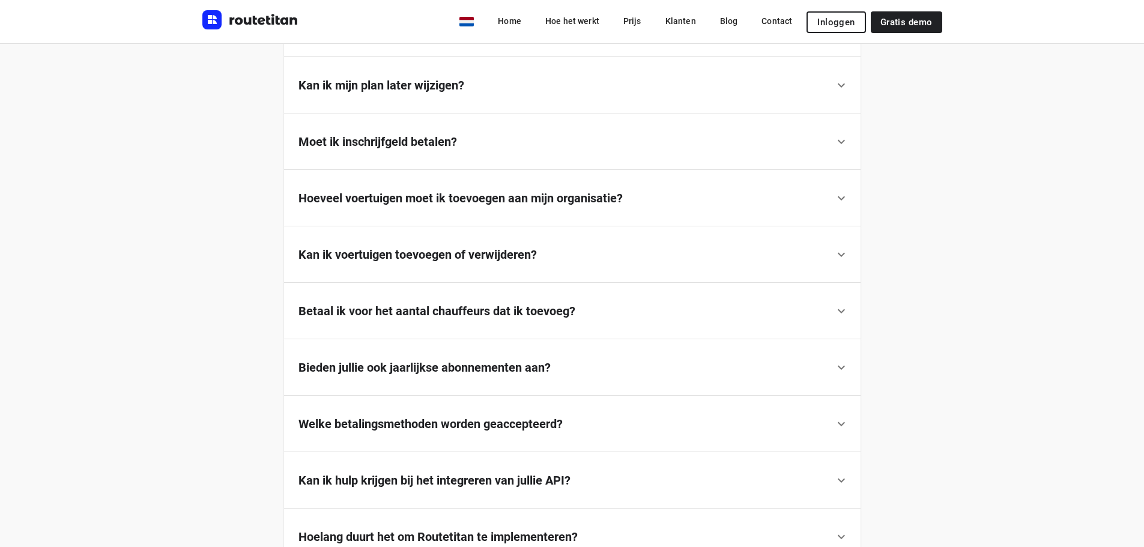
scroll to position [839, 0]
click at [440, 310] on b "Betaal ik voor het aantal chauffeurs dat ik toevoeg?" at bounding box center [437, 310] width 277 height 14
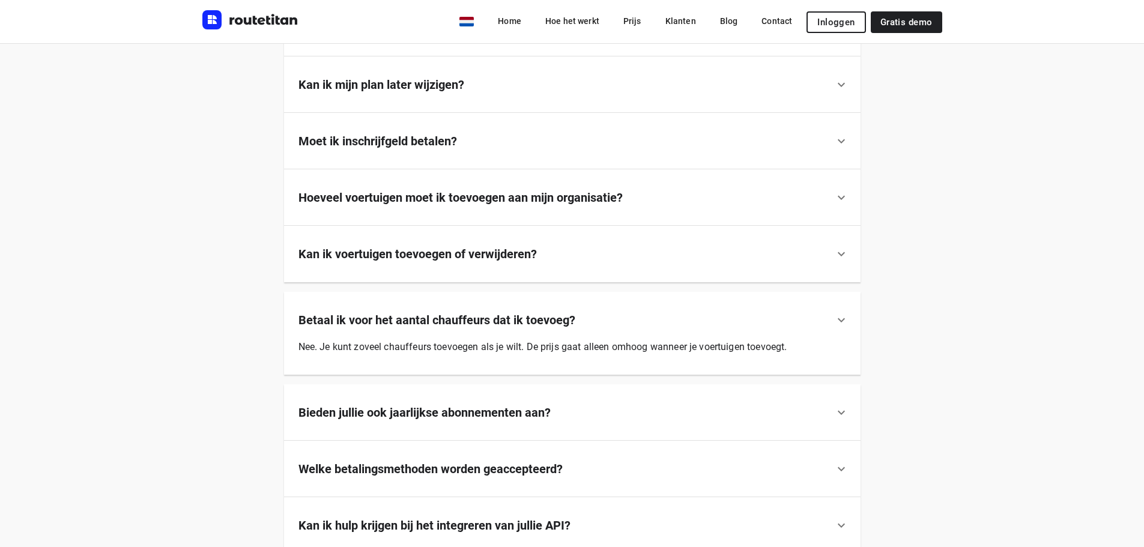
click at [440, 310] on div "Betaal ik voor het aantal chauffeurs dat ik toevoeg?" at bounding box center [572, 310] width 577 height 37
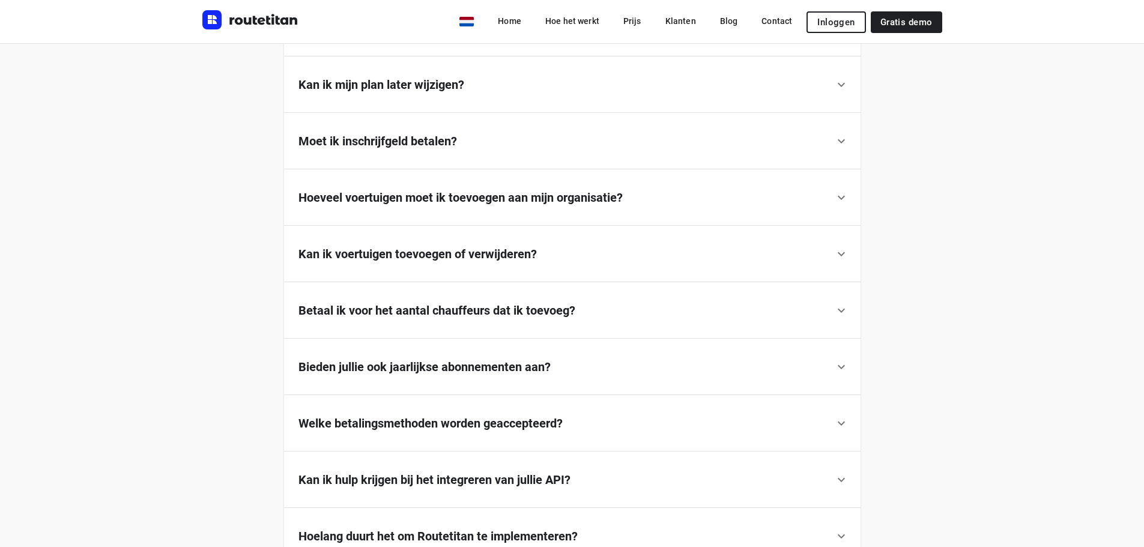
click at [429, 369] on b "Bieden jullie ook jaarlijkse abonnementen aan?" at bounding box center [425, 367] width 252 height 14
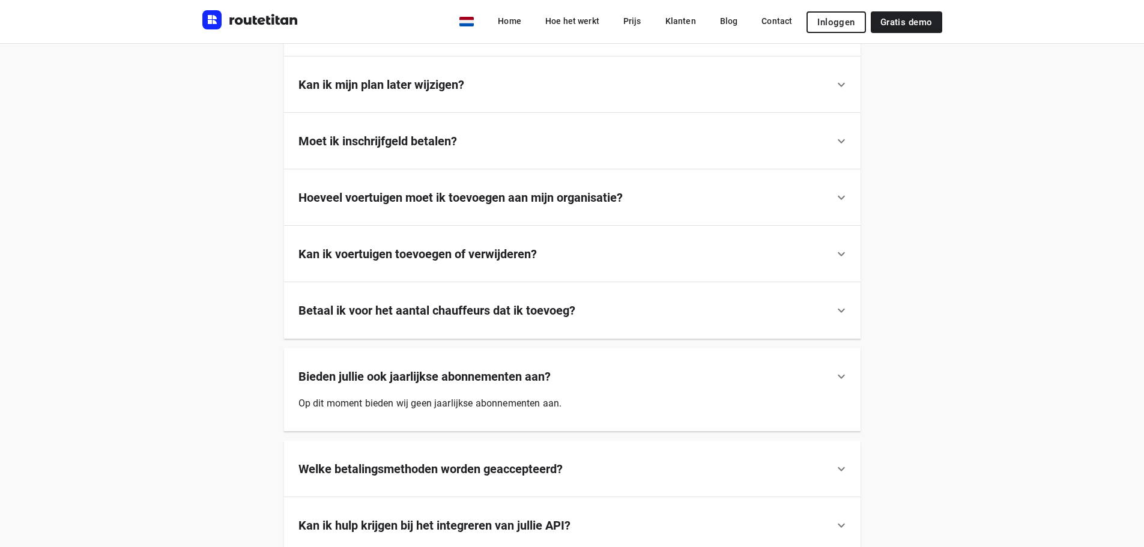
click at [426, 367] on div "Bieden jullie ook jaarlijkse abonnementen aan?" at bounding box center [572, 366] width 577 height 37
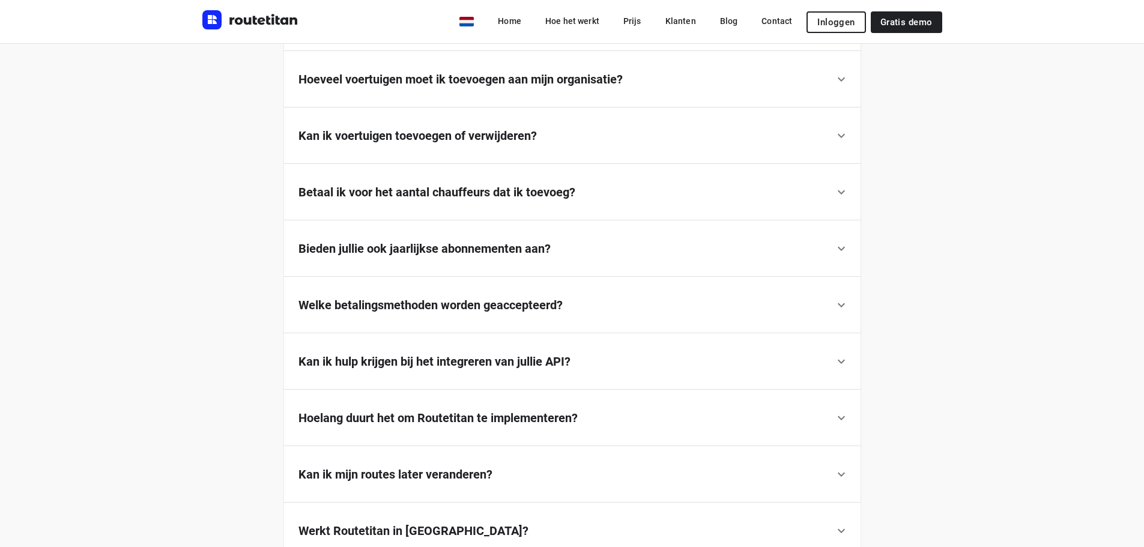
click at [416, 359] on b "Kan ik hulp krijgen bij het integreren van jullie API?" at bounding box center [435, 361] width 272 height 14
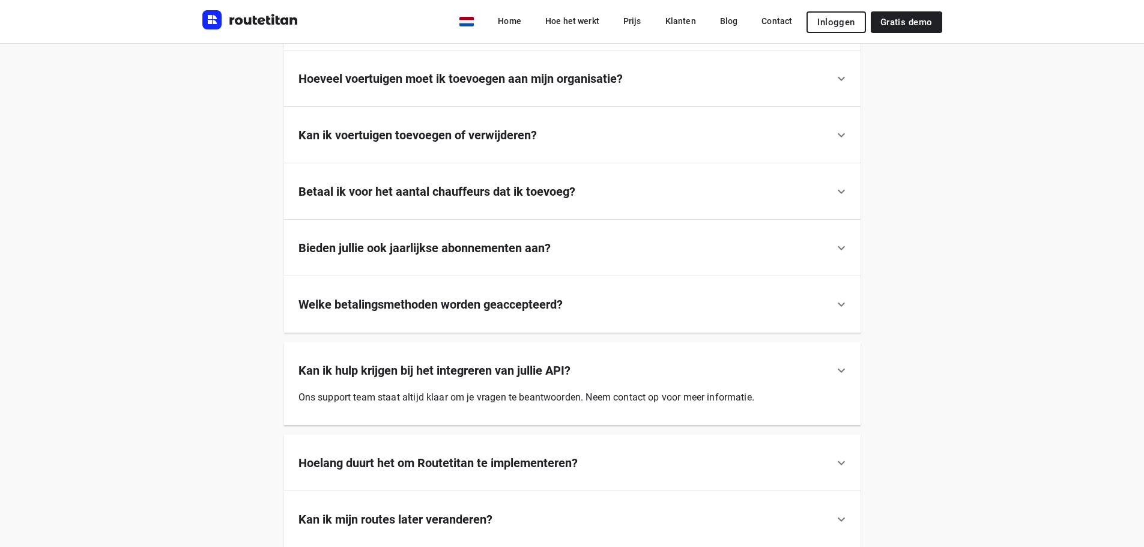
scroll to position [958, 0]
click at [410, 363] on b "Kan ik hulp krijgen bij het integreren van jullie API?" at bounding box center [435, 370] width 272 height 14
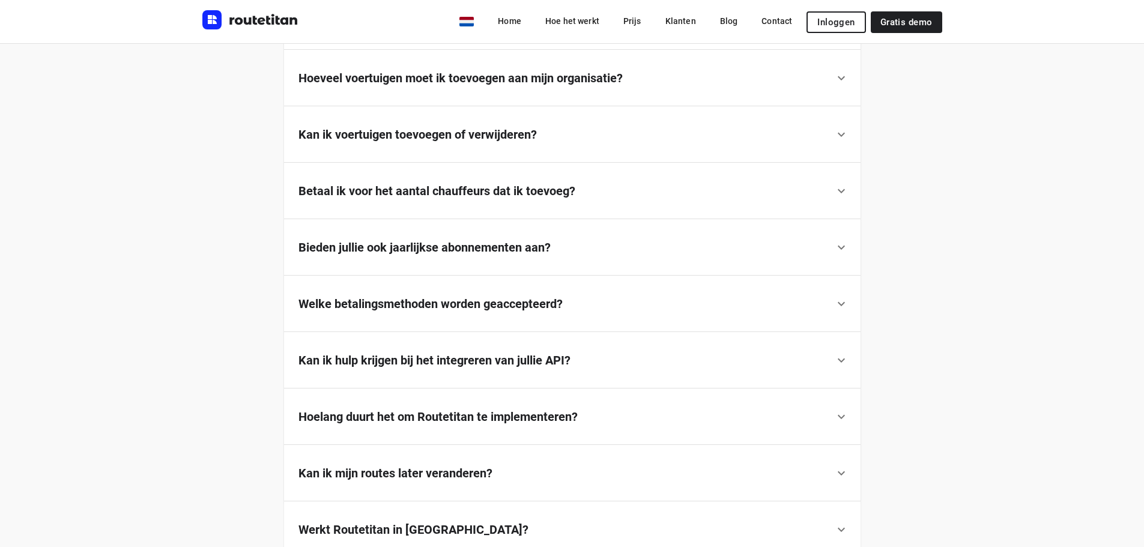
click at [426, 415] on b "Hoelang duurt het om Routetitan te implementeren?" at bounding box center [438, 417] width 279 height 14
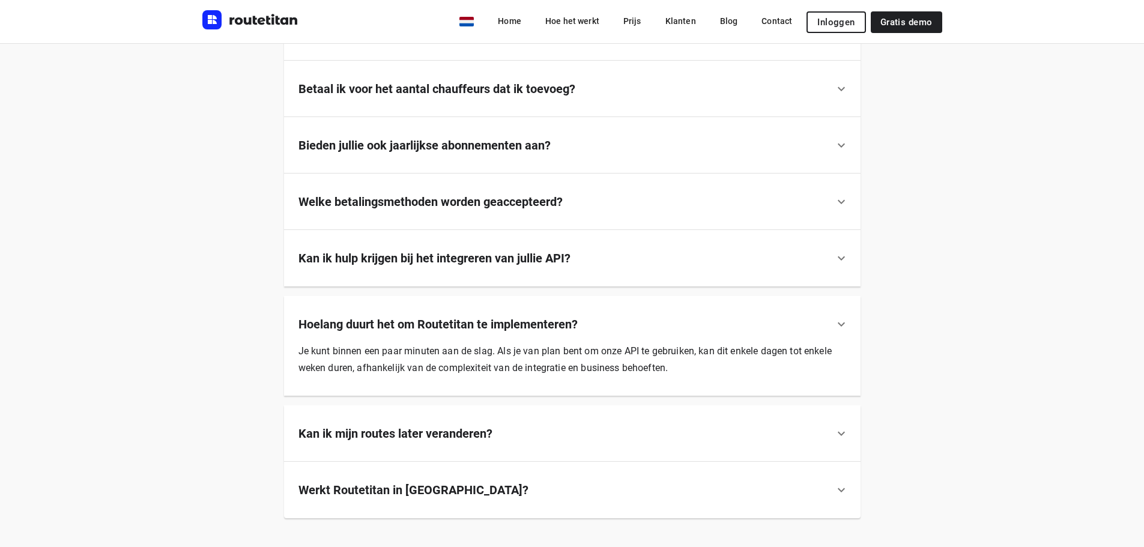
click at [430, 434] on b "Kan ik mijn routes later veranderen?" at bounding box center [396, 434] width 194 height 14
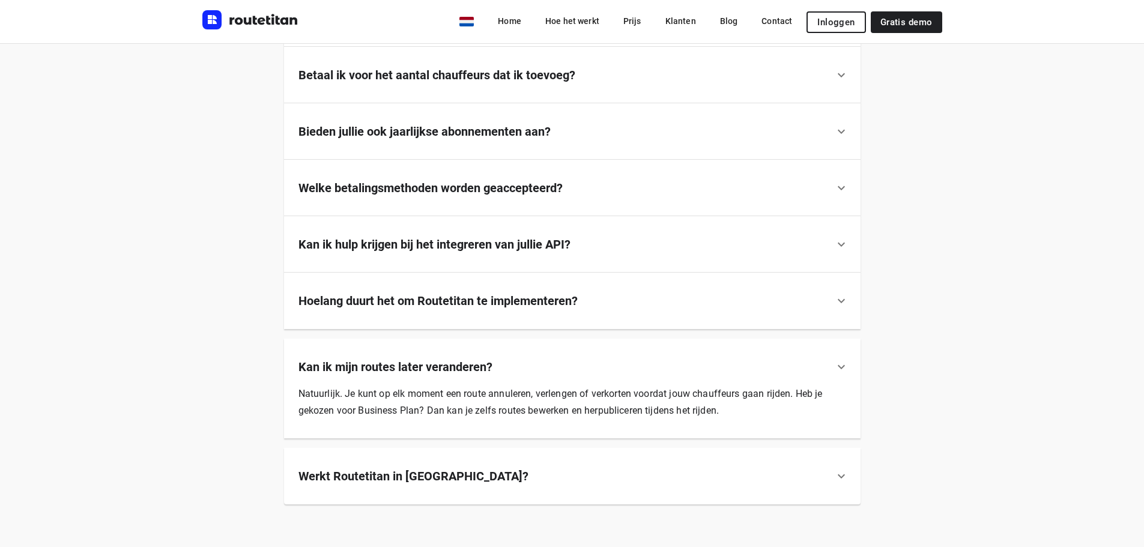
scroll to position [1075, 0]
click at [377, 365] on b "Kan ik mijn routes later veranderen?" at bounding box center [396, 366] width 194 height 14
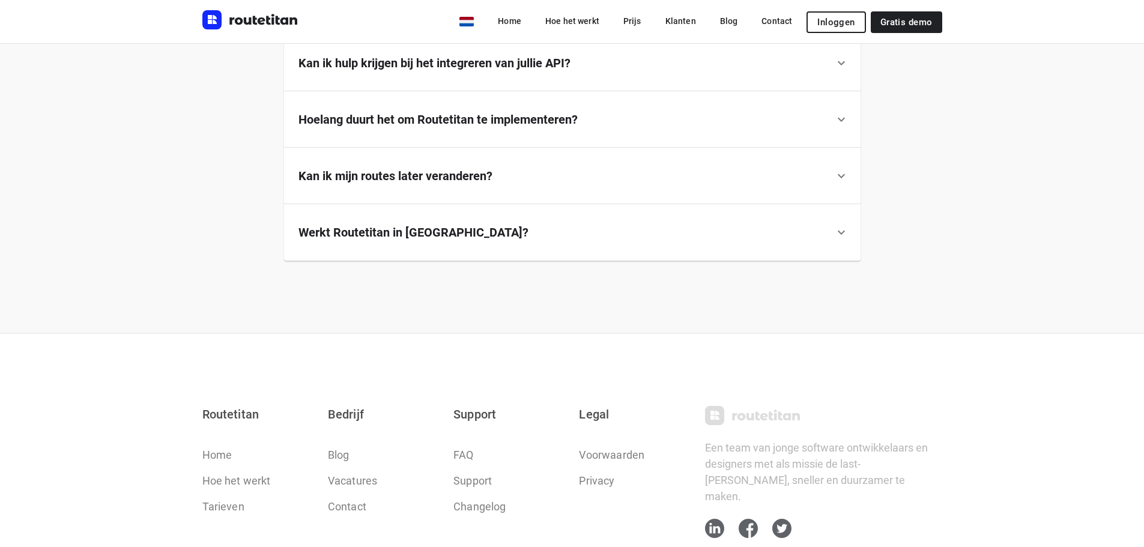
scroll to position [1348, 0]
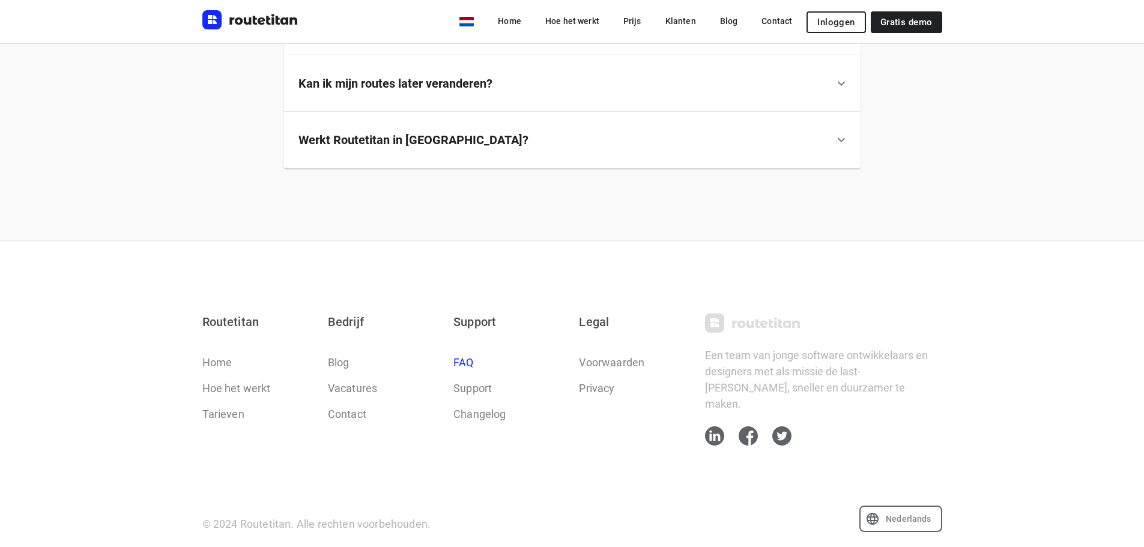
click at [473, 362] on link "FAQ" at bounding box center [464, 362] width 20 height 16
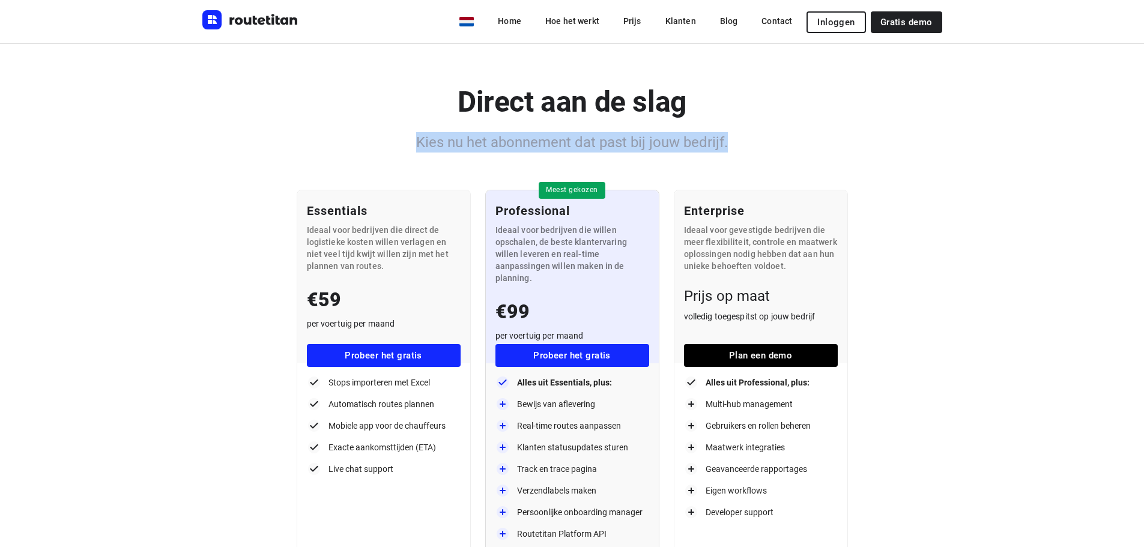
drag, startPoint x: 421, startPoint y: 142, endPoint x: 732, endPoint y: 144, distance: 311.2
click at [732, 144] on h6 "Kies nu het abonnement dat past bij jouw bedrijf." at bounding box center [572, 142] width 740 height 20
click at [268, 17] on img "Routetitan" at bounding box center [250, 19] width 96 height 19
